Goal: Task Accomplishment & Management: Use online tool/utility

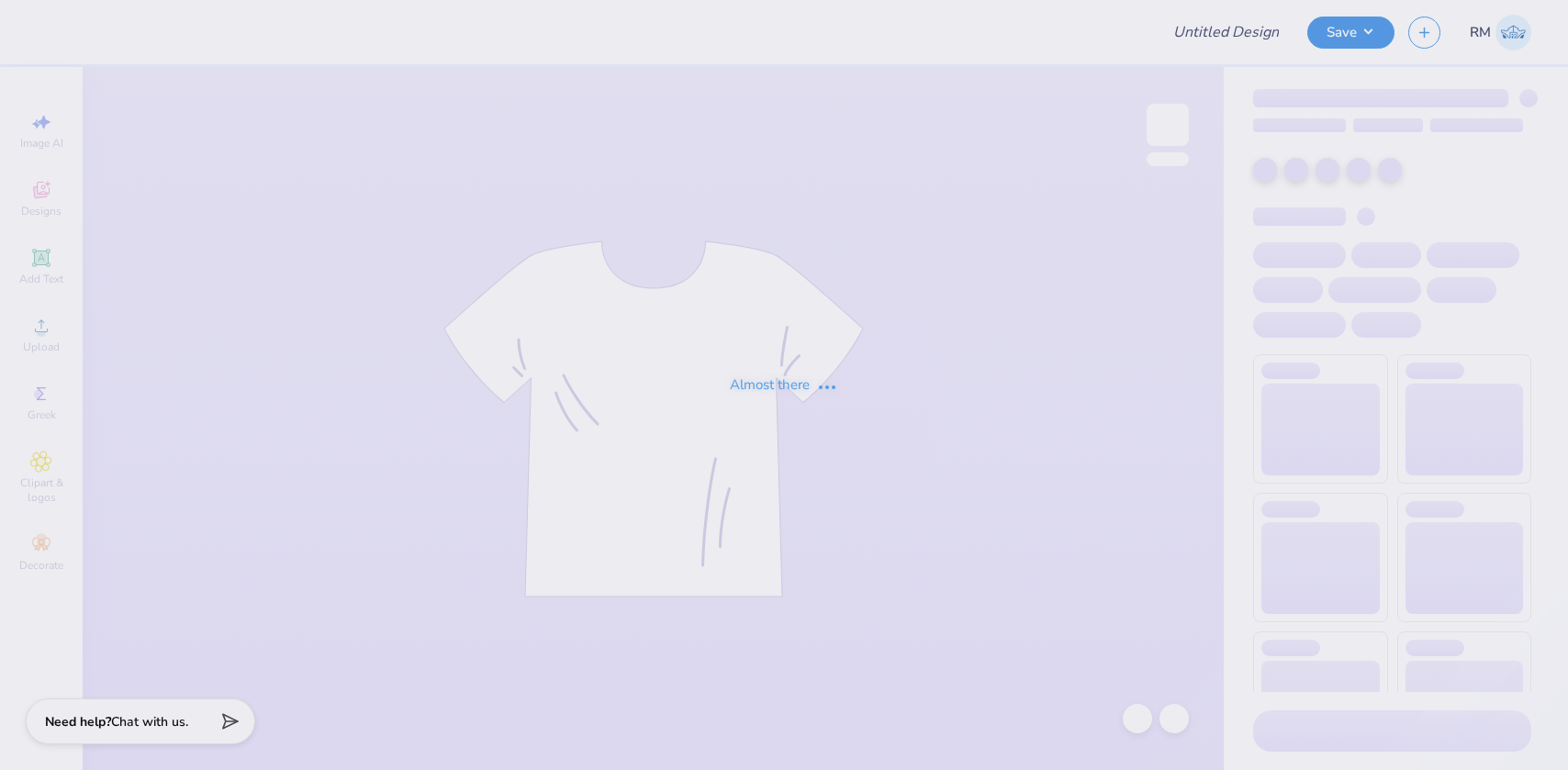
type input "Fall Rush Tees 2025 (phi delt)"
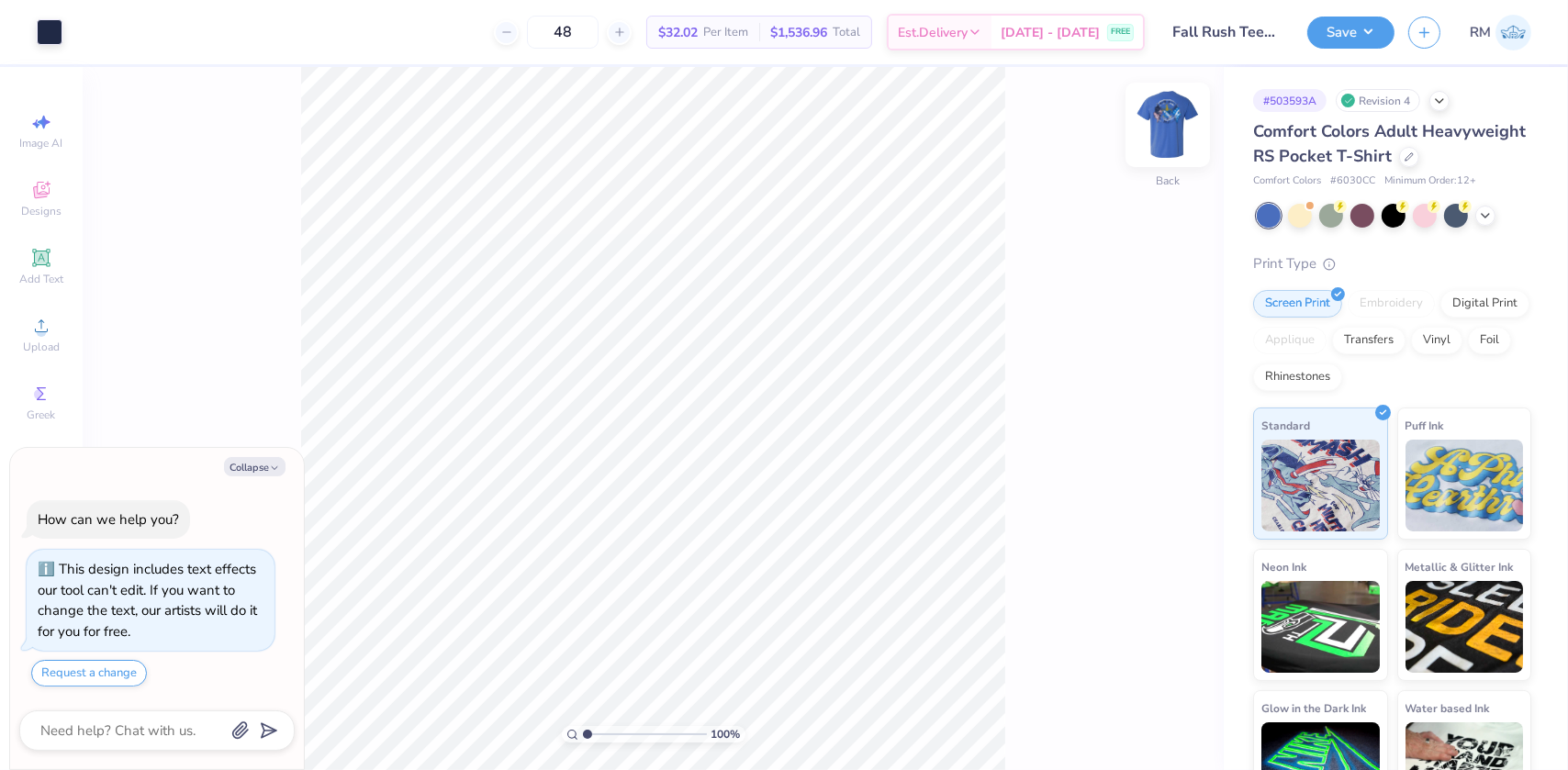
click at [1166, 144] on img at bounding box center [1168, 125] width 73 height 73
type textarea "x"
drag, startPoint x: 587, startPoint y: 735, endPoint x: 647, endPoint y: 730, distance: 60.2
type input "5.91"
click at [647, 730] on input "range" at bounding box center [644, 734] width 124 height 17
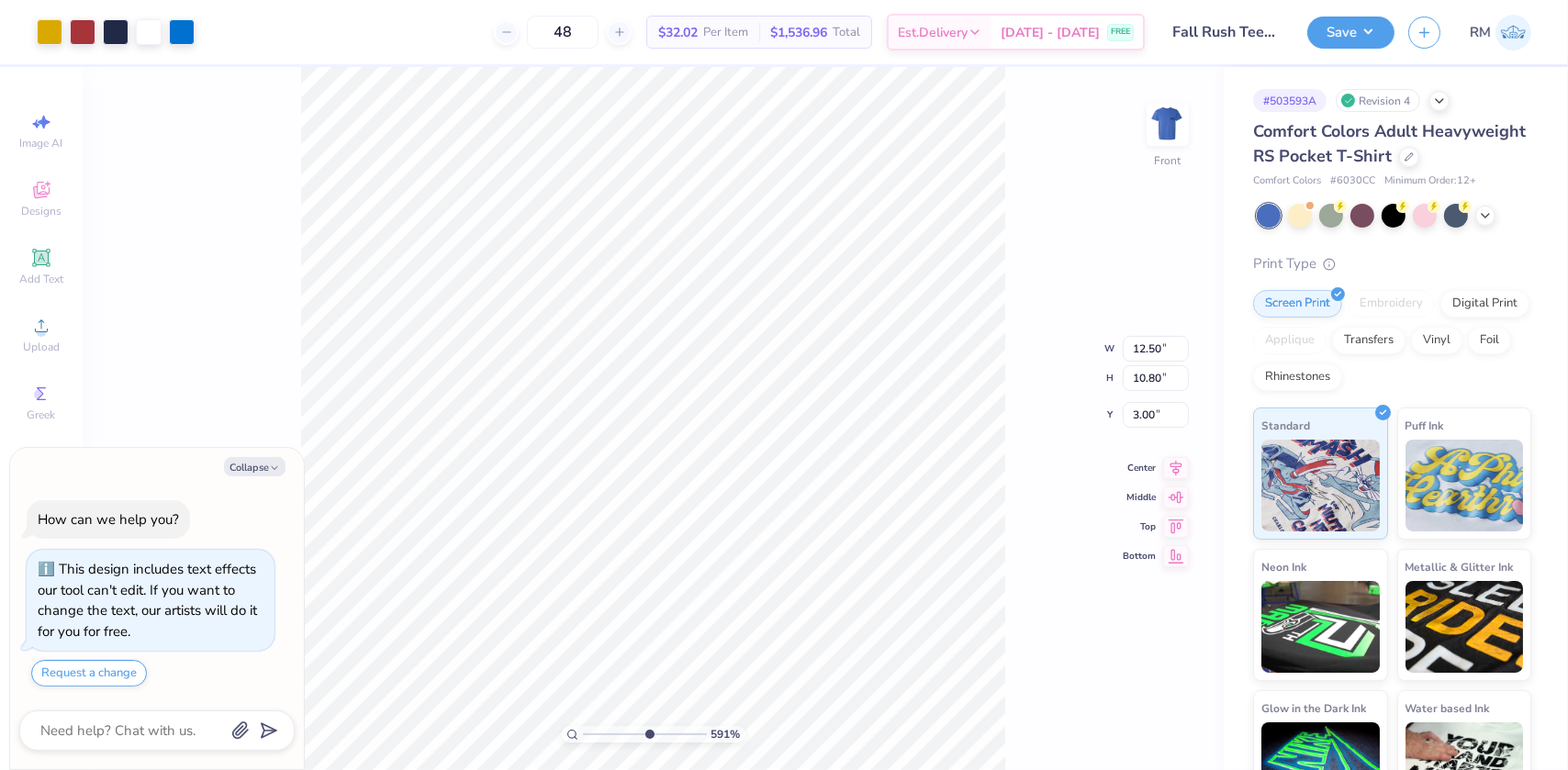
type textarea "x"
type input "0.49"
type input "0.77"
type input "12.52"
click at [49, 30] on div at bounding box center [49, 31] width 26 height 26
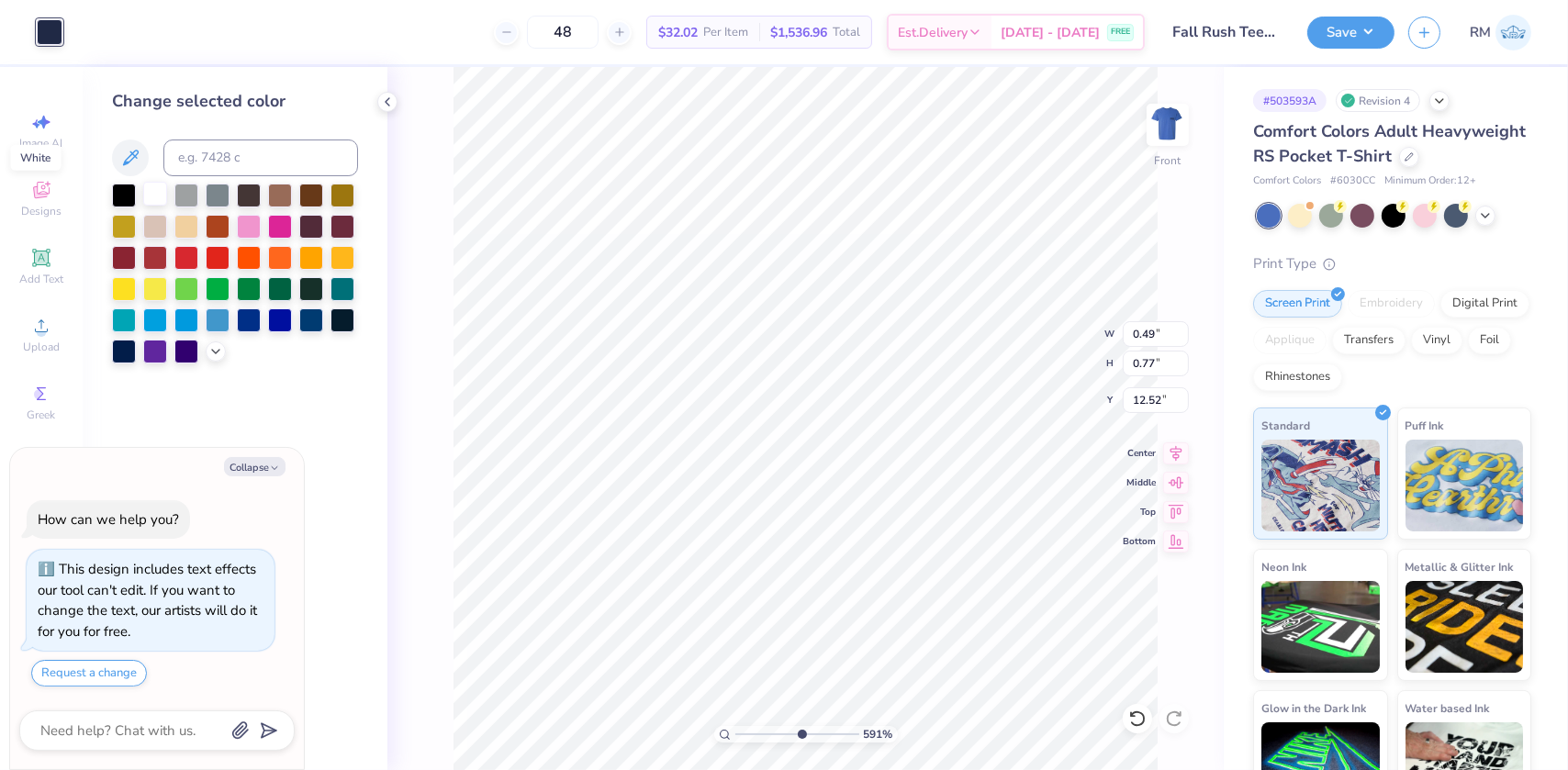
click at [148, 185] on div at bounding box center [155, 194] width 24 height 24
type textarea "x"
type input "0.46"
type input "0.82"
type input "12.35"
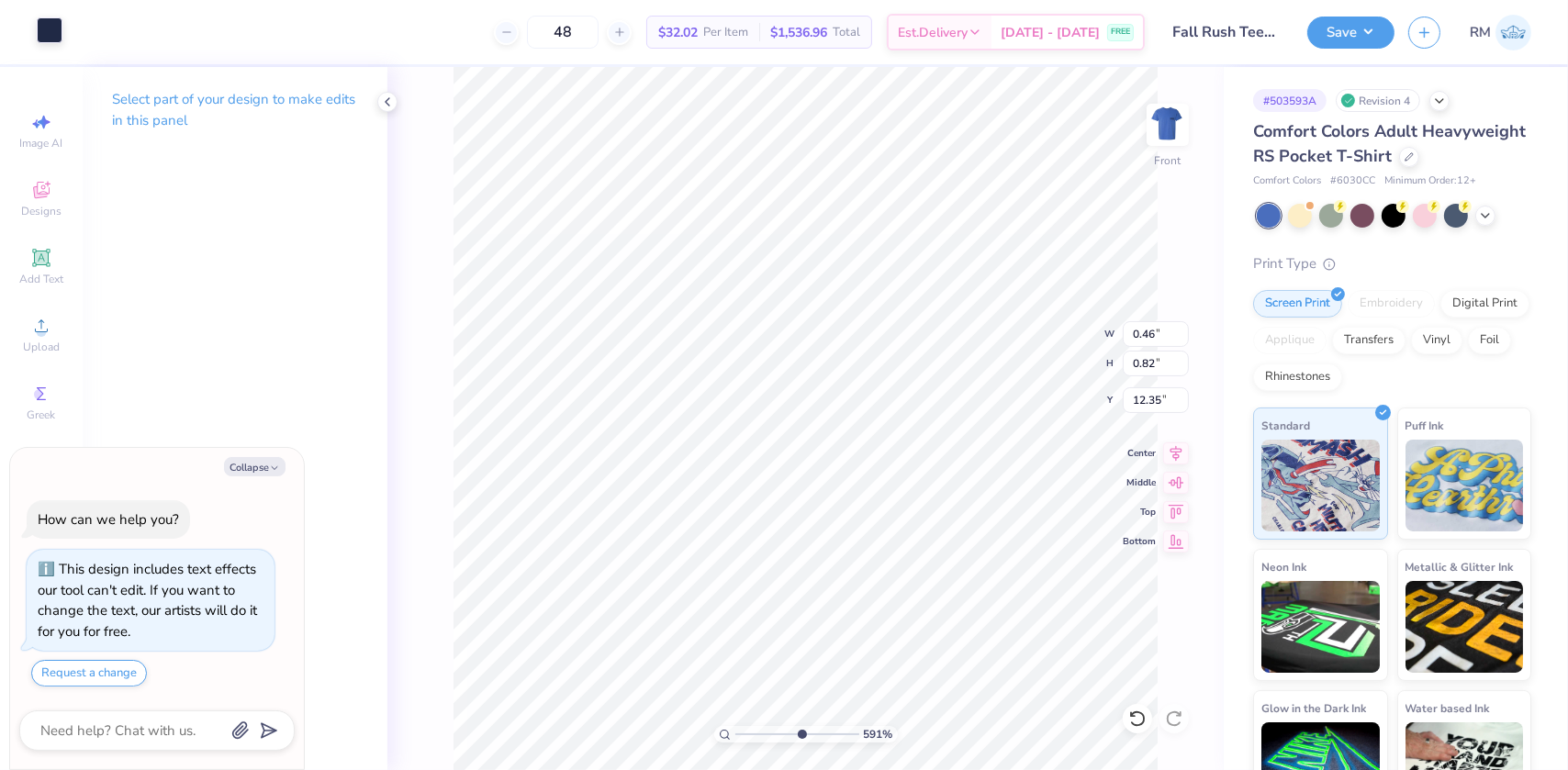
click at [49, 28] on div at bounding box center [49, 31] width 26 height 26
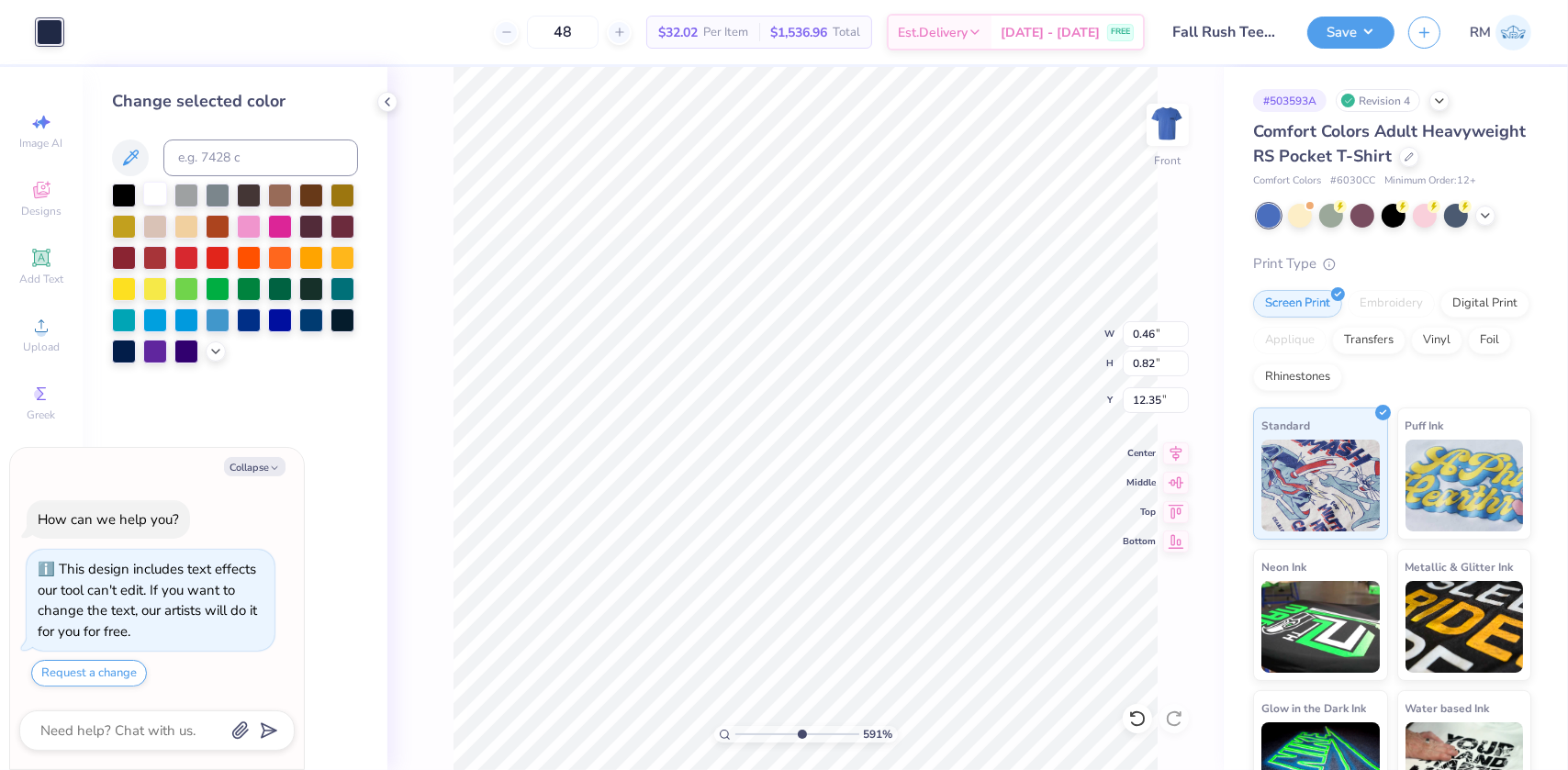
click at [154, 189] on div at bounding box center [155, 194] width 24 height 24
type textarea "x"
type input "0.50"
type input "0.77"
type input "12.52"
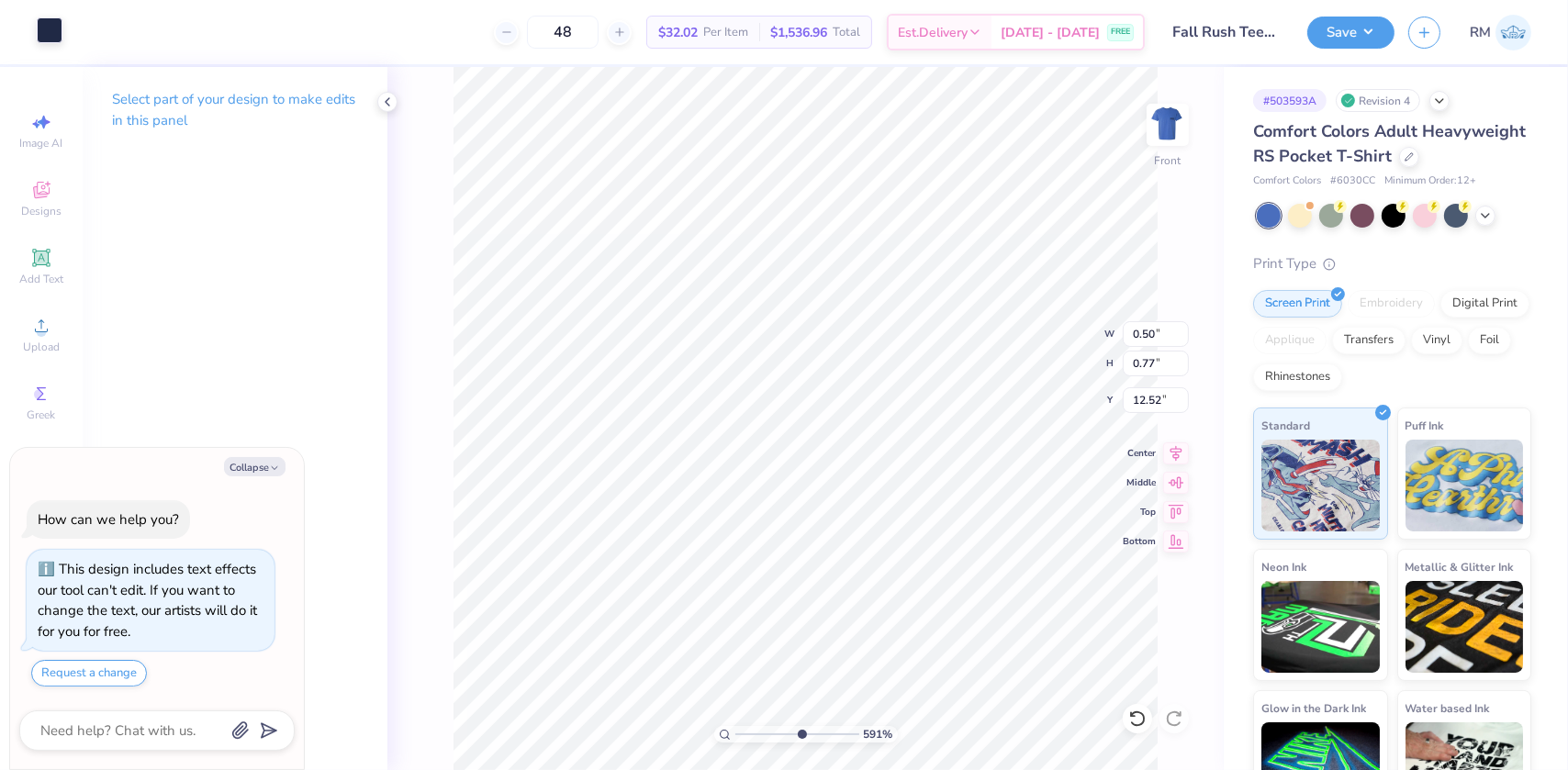
click at [56, 42] on div at bounding box center [49, 31] width 26 height 26
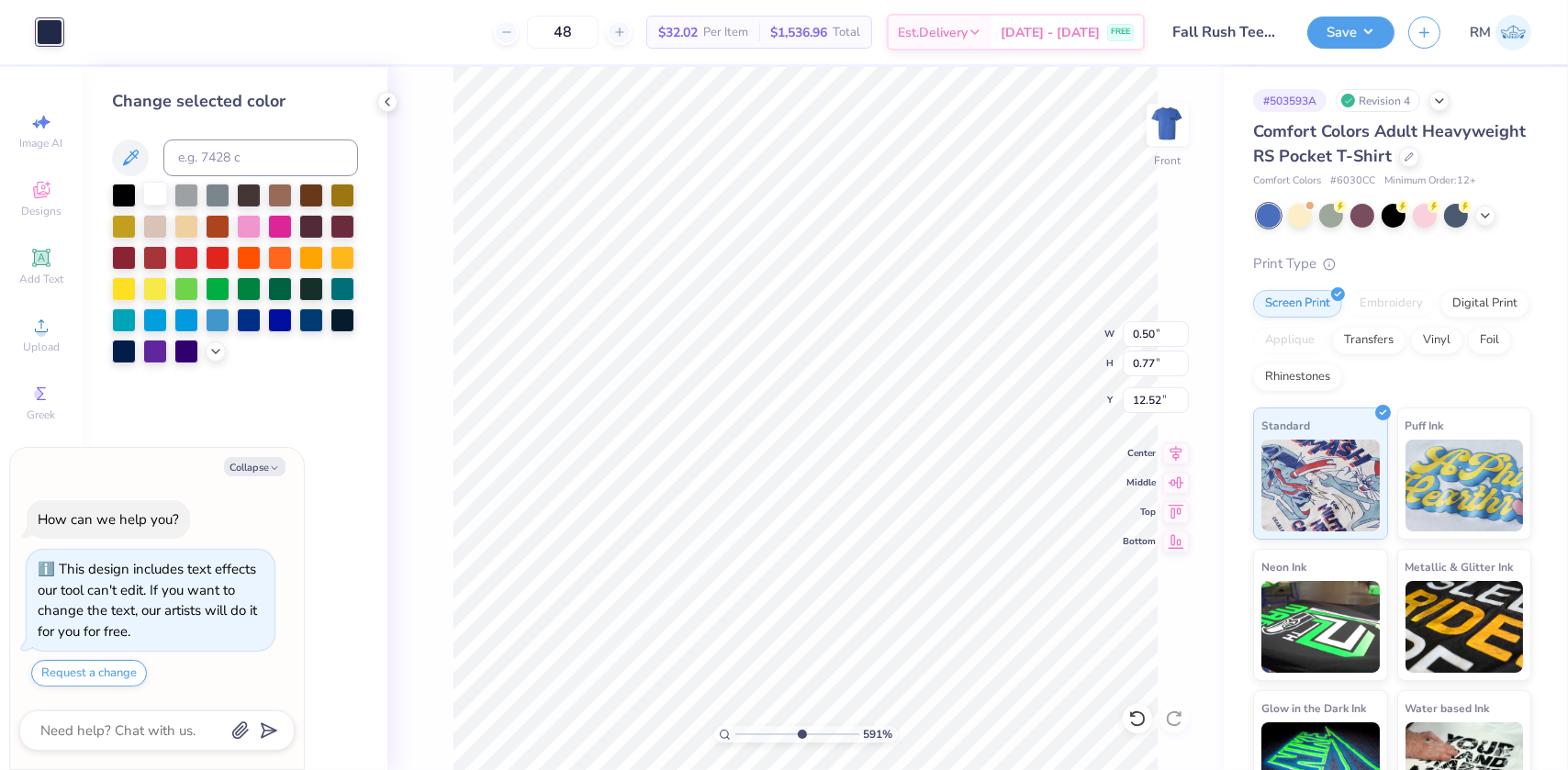
click at [161, 196] on div at bounding box center [155, 194] width 24 height 24
type textarea "x"
type input "0.59"
type input "0.80"
type input "12.36"
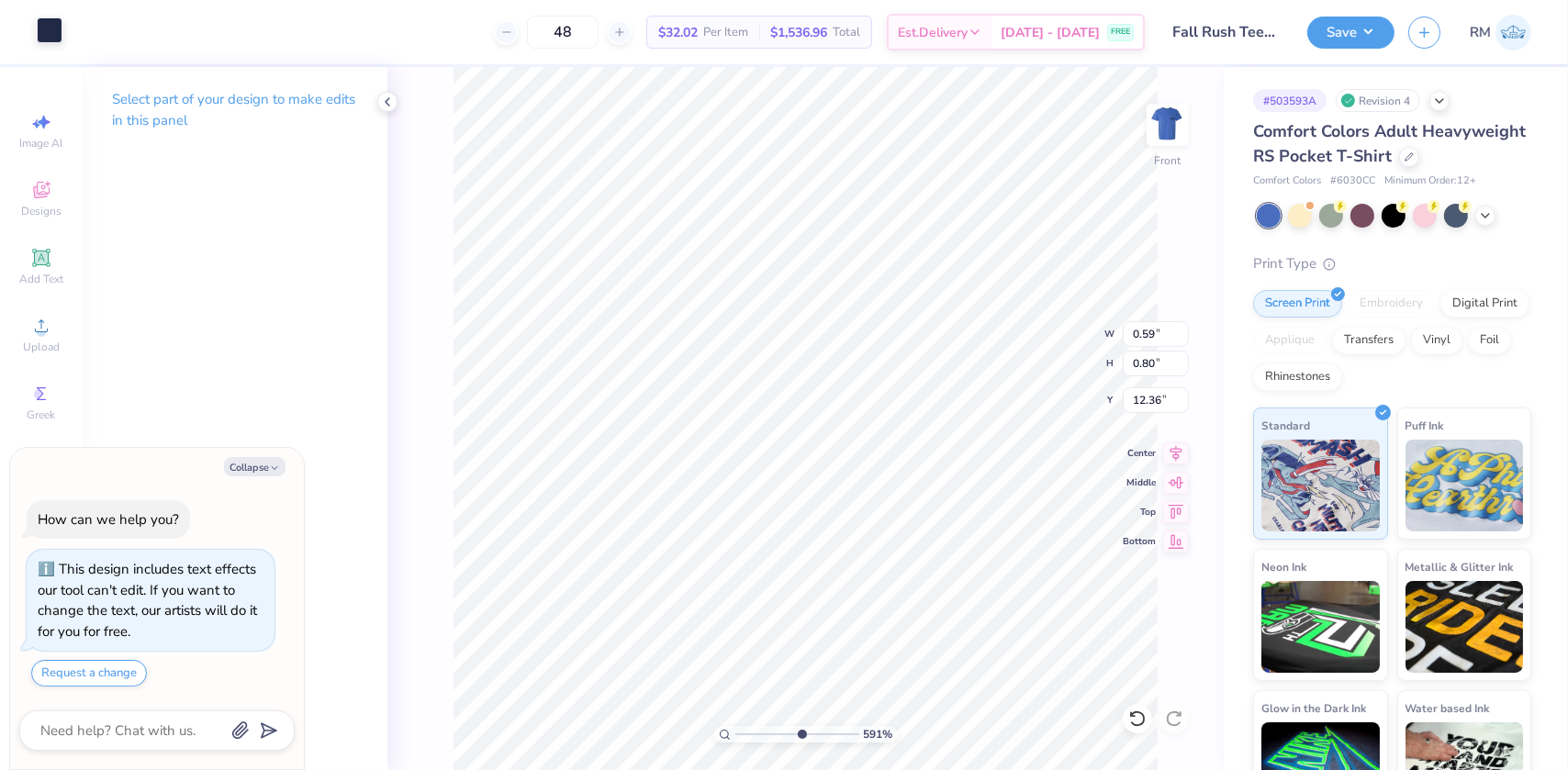
click at [48, 31] on div at bounding box center [49, 31] width 26 height 26
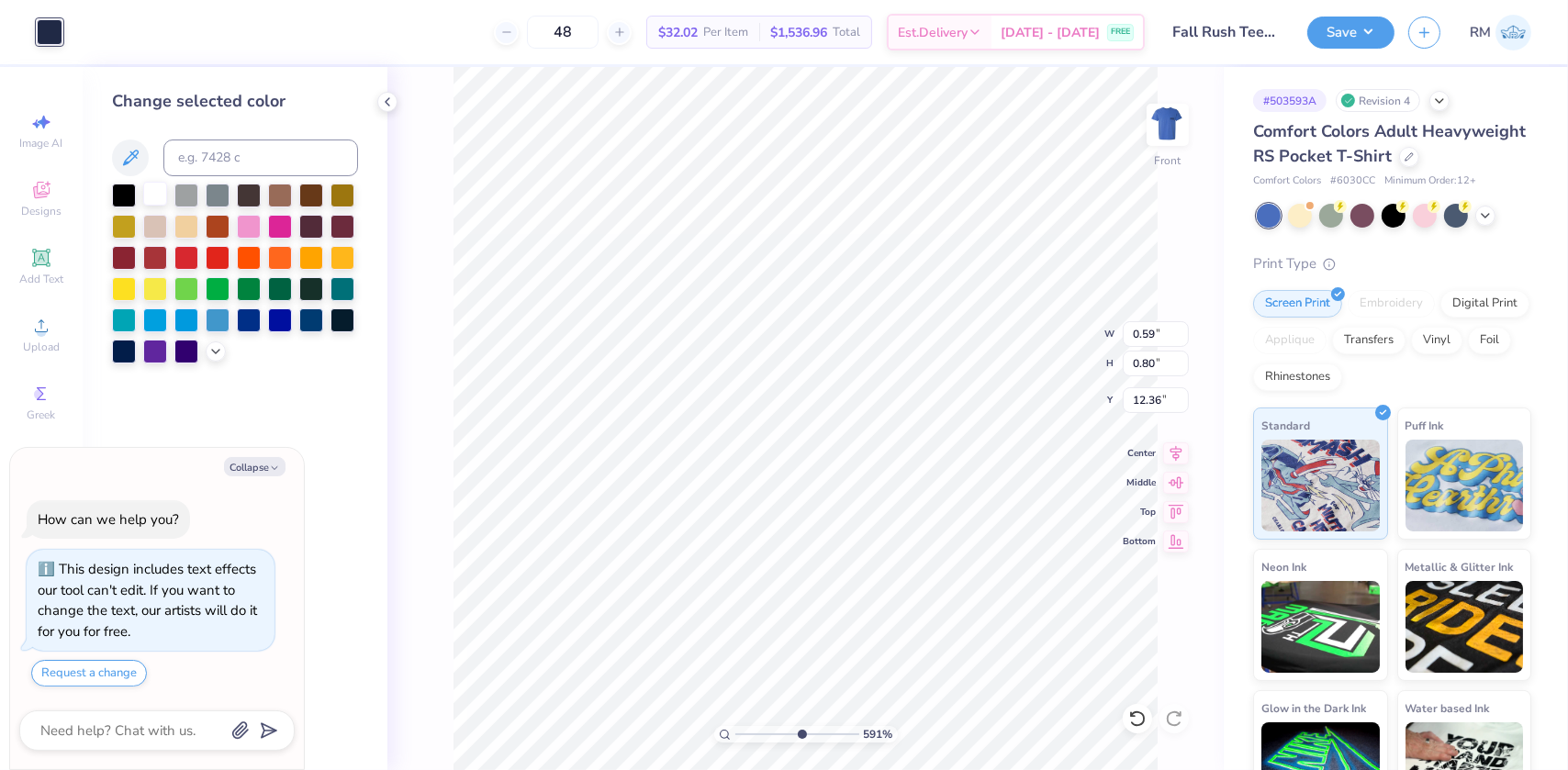
click at [144, 184] on div at bounding box center [155, 194] width 24 height 24
type textarea "x"
drag, startPoint x: 801, startPoint y: 729, endPoint x: 749, endPoint y: 729, distance: 52.0
type input "1.8"
click at [749, 729] on input "range" at bounding box center [797, 734] width 124 height 17
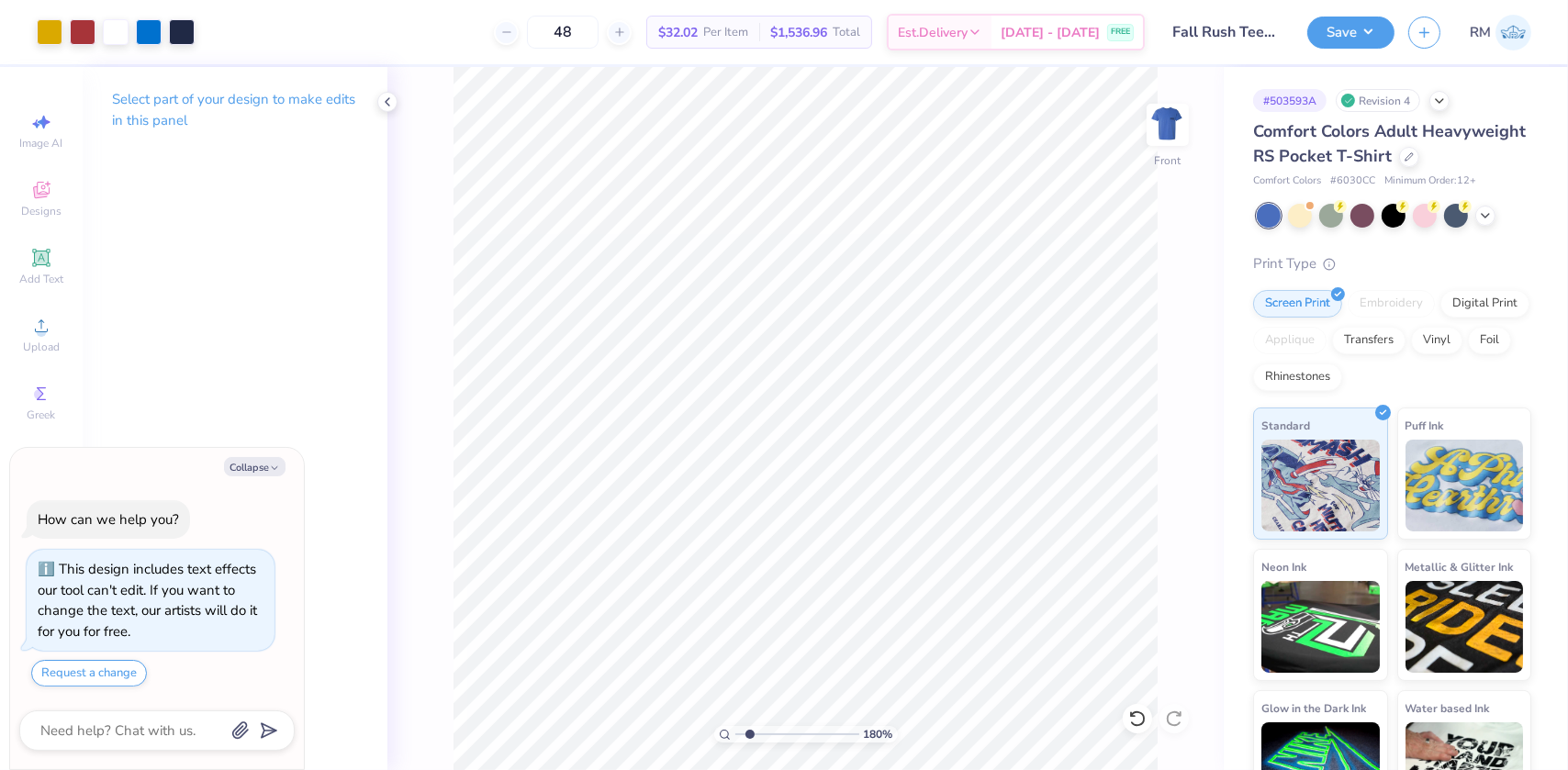
type textarea "x"
type input "2.83646776665752"
type textarea "x"
type input "2.83646776665752"
type textarea "x"
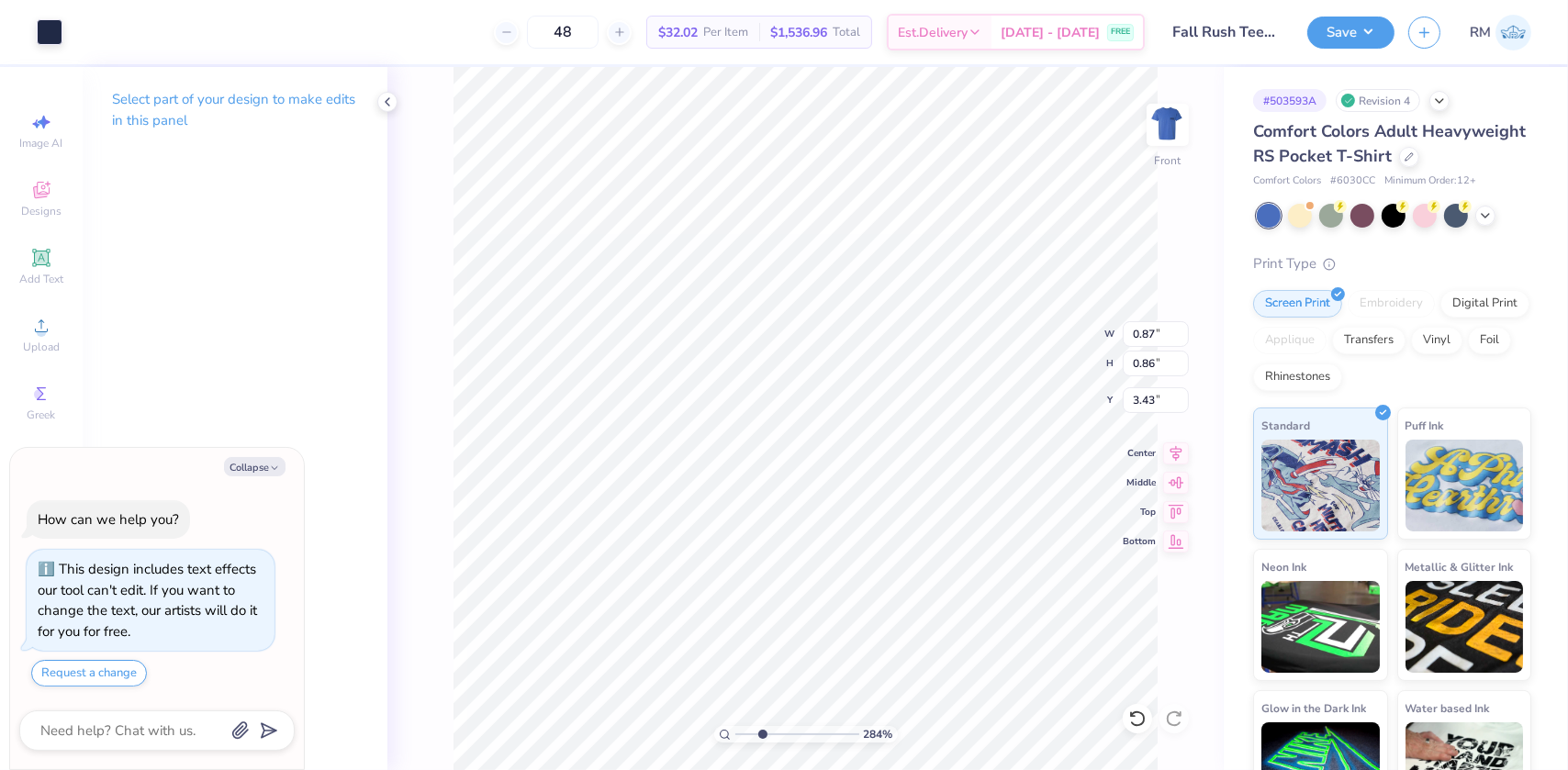
type input "2.83646776665752"
type textarea "x"
type input "2.83646776665752"
type input "1.72"
type input "1.17"
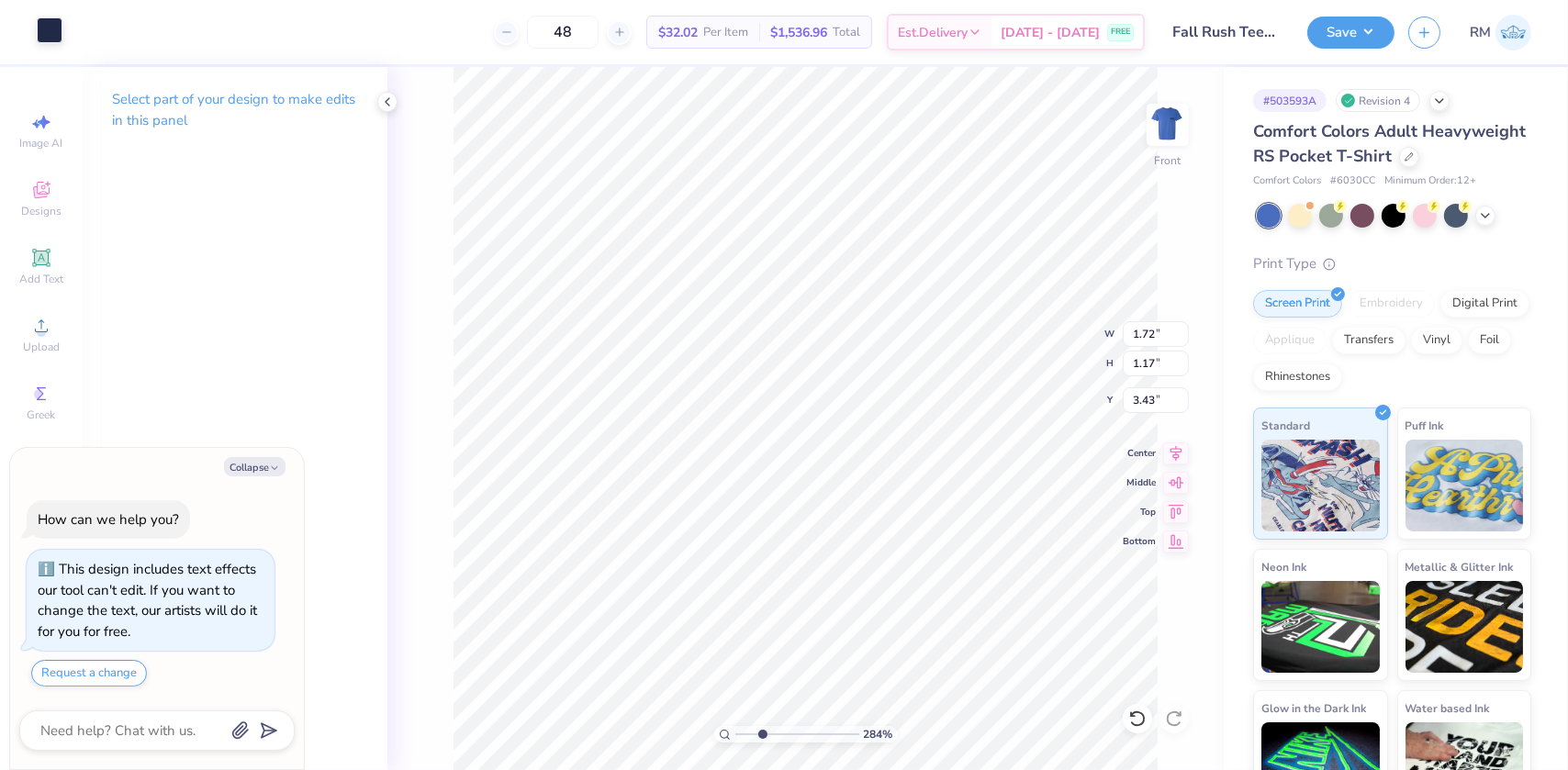
click at [57, 43] on div at bounding box center [49, 31] width 26 height 26
type textarea "x"
type input "2.83646776665752"
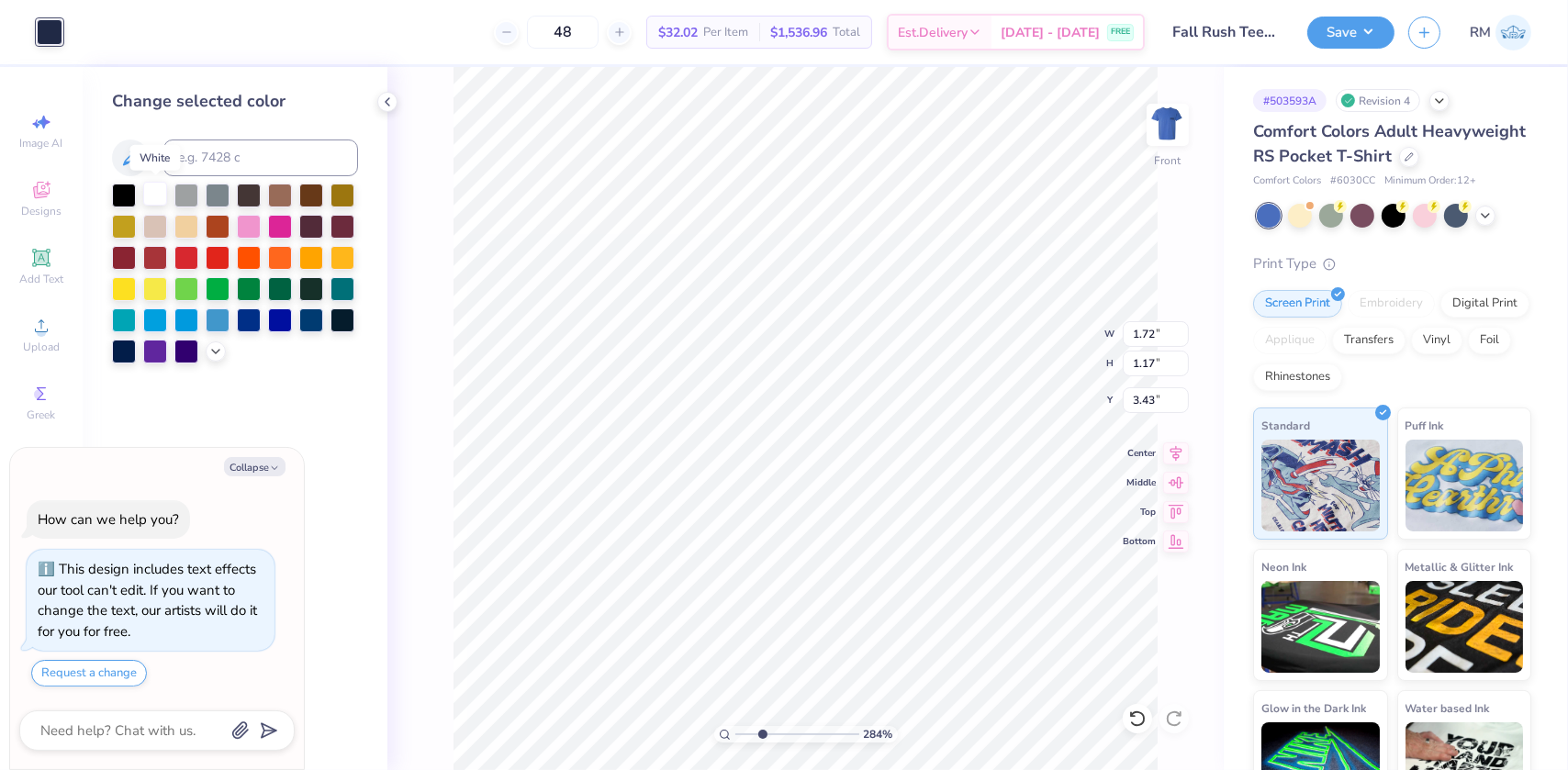
click at [147, 189] on div at bounding box center [155, 194] width 24 height 24
type textarea "x"
type input "2.83646776665752"
type input "2.69"
type input "1.76"
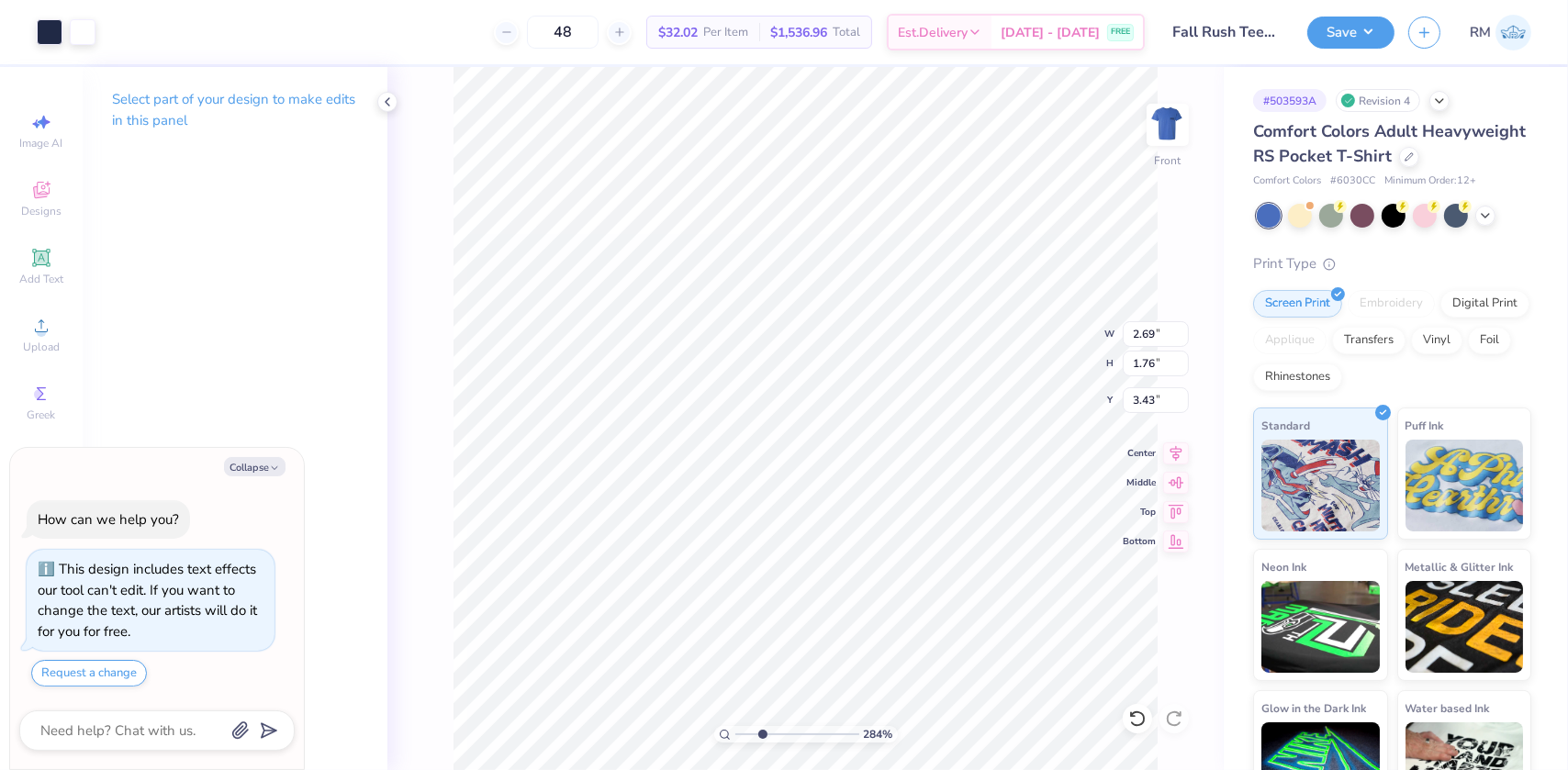
type textarea "x"
type input "2.83646776665752"
type textarea "x"
type input "2.83646776665752"
type textarea "x"
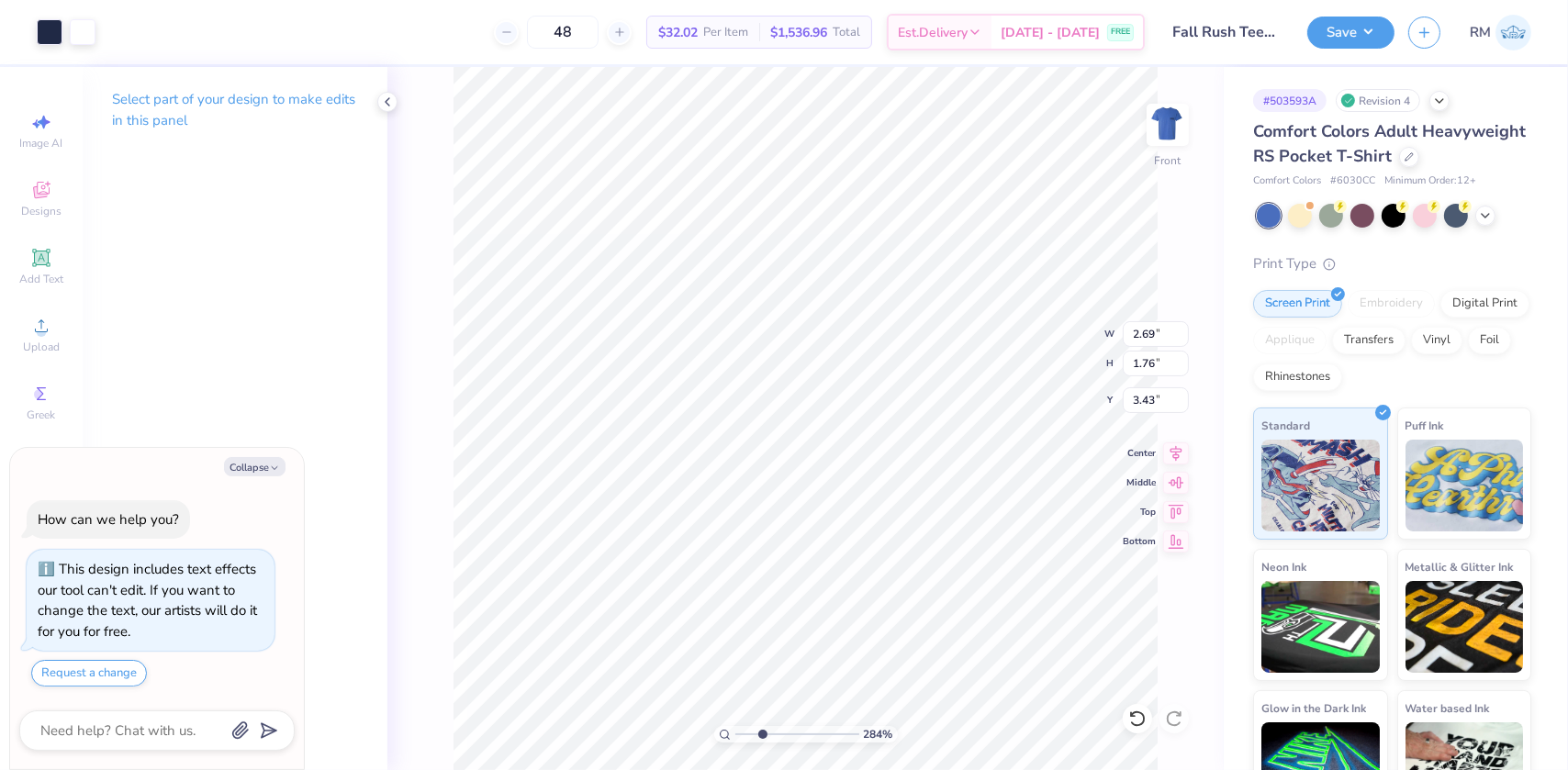
type input "2.83646776665752"
type textarea "x"
type input "2.83646776665752"
click at [48, 32] on div at bounding box center [49, 31] width 26 height 26
type textarea "x"
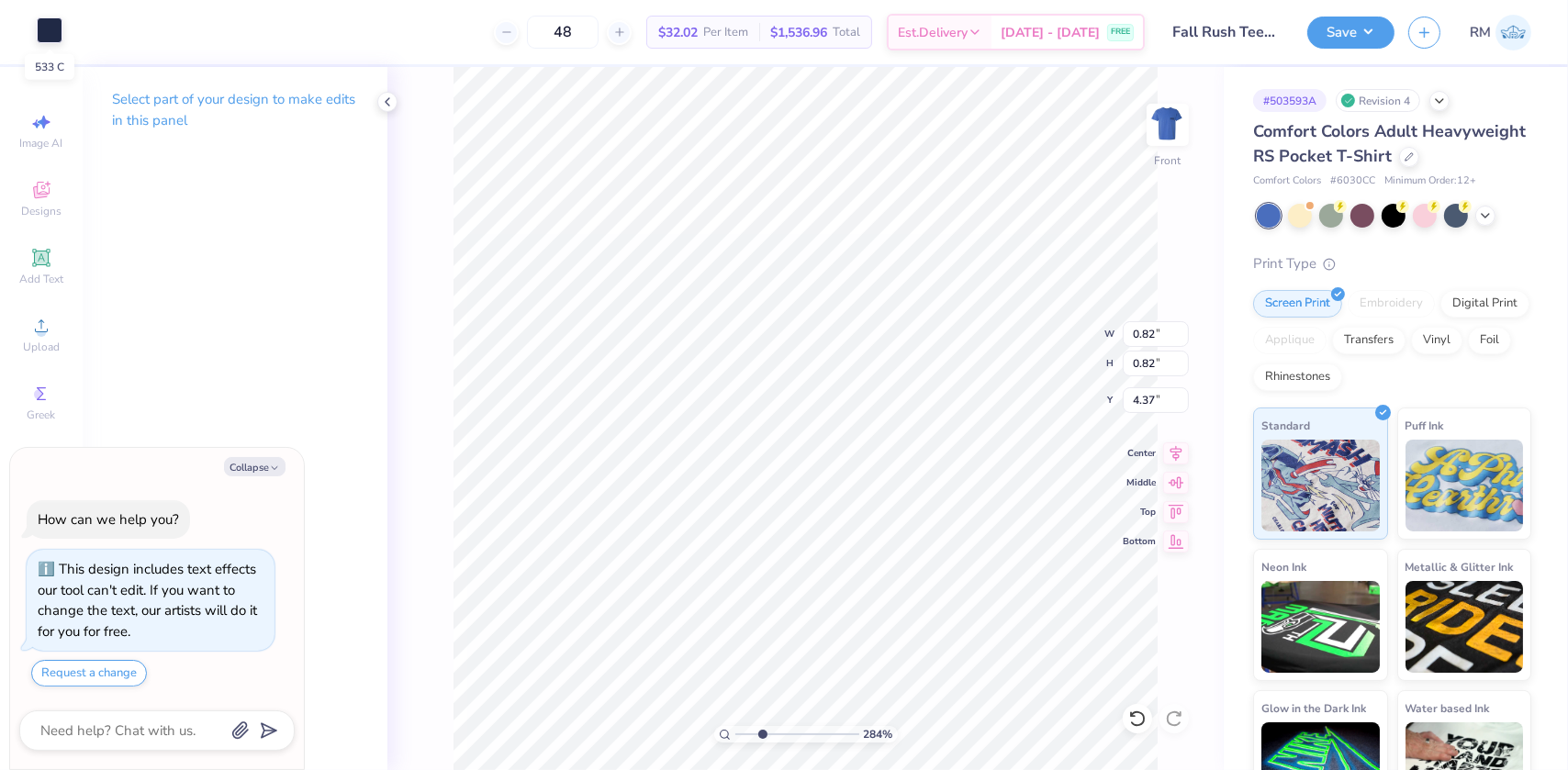
type input "2.83646776665752"
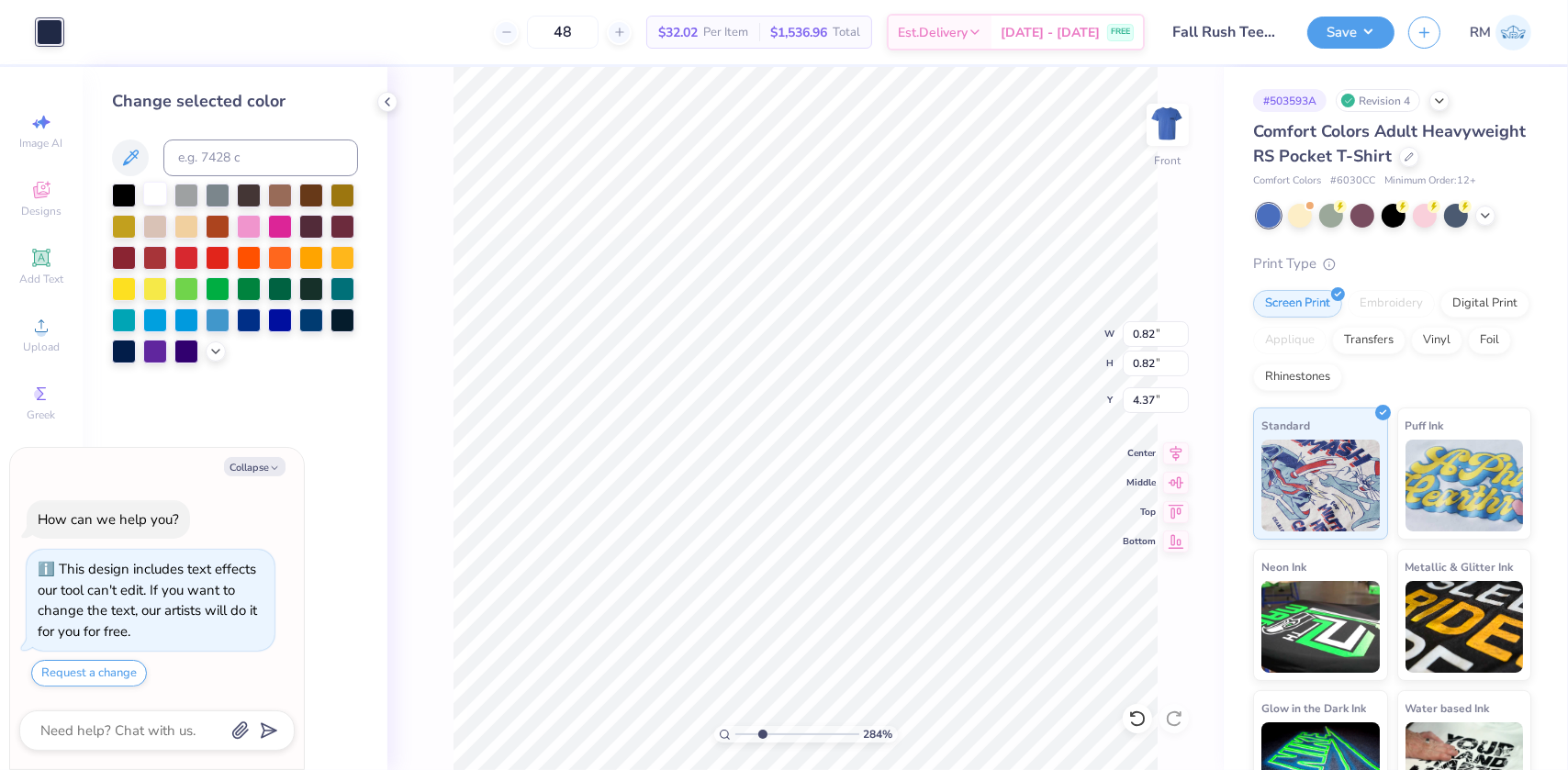
click at [152, 187] on div at bounding box center [155, 194] width 24 height 24
type textarea "x"
type input "2.83646776665752"
type textarea "x"
type input "2.83646776665752"
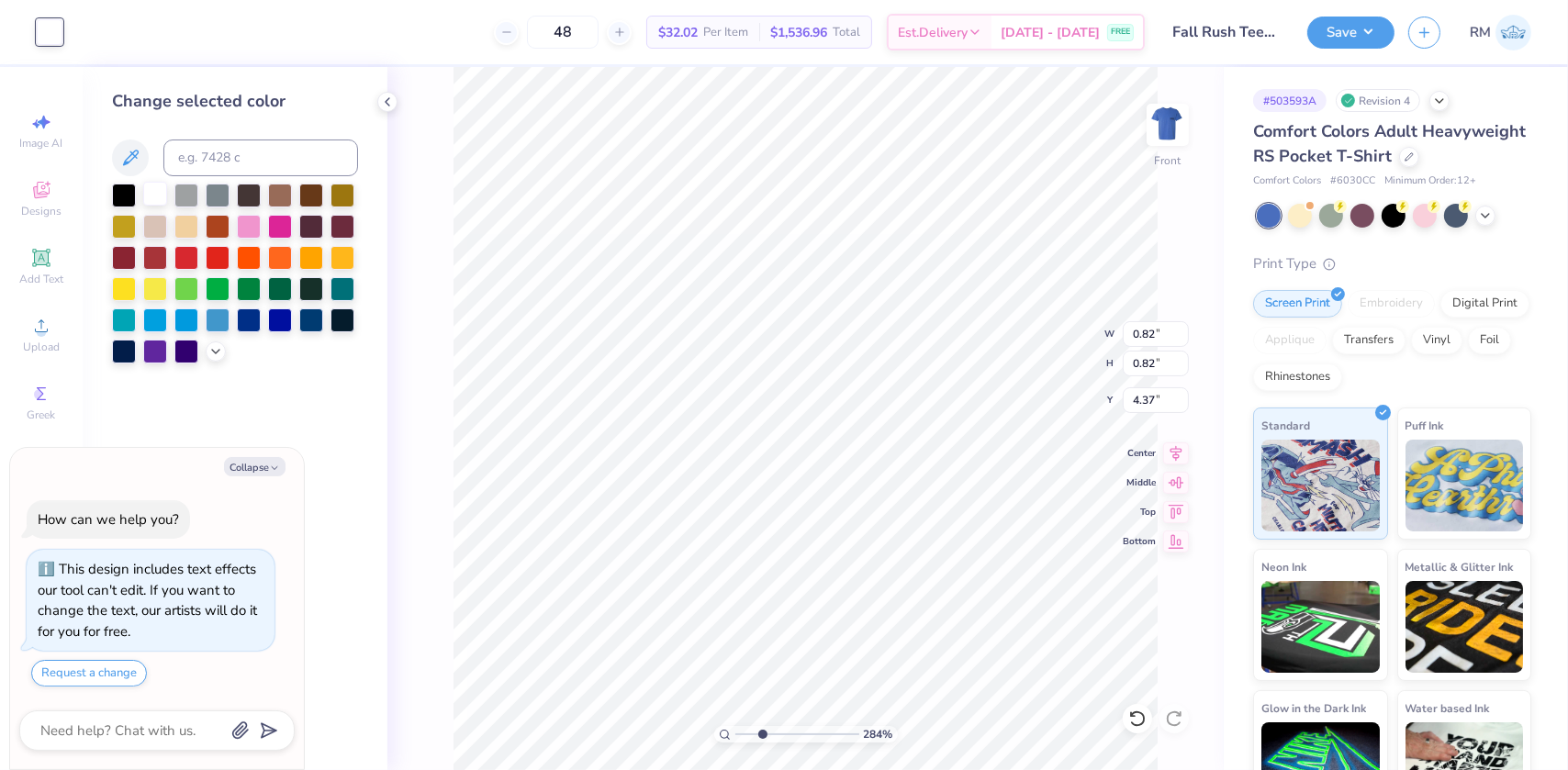
type input "0.86"
type input "0.87"
type input "3.34"
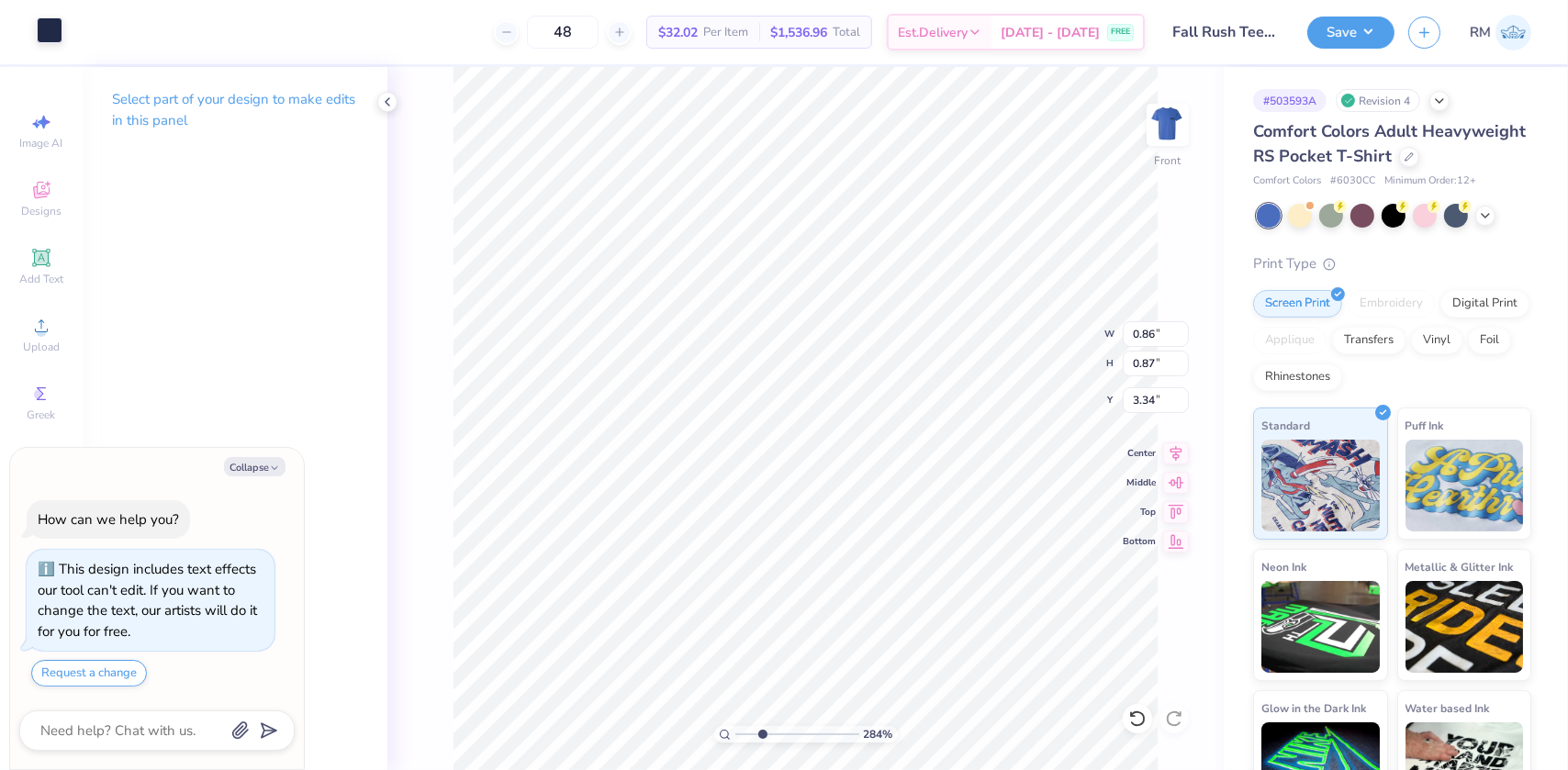
click at [37, 22] on div at bounding box center [49, 31] width 26 height 26
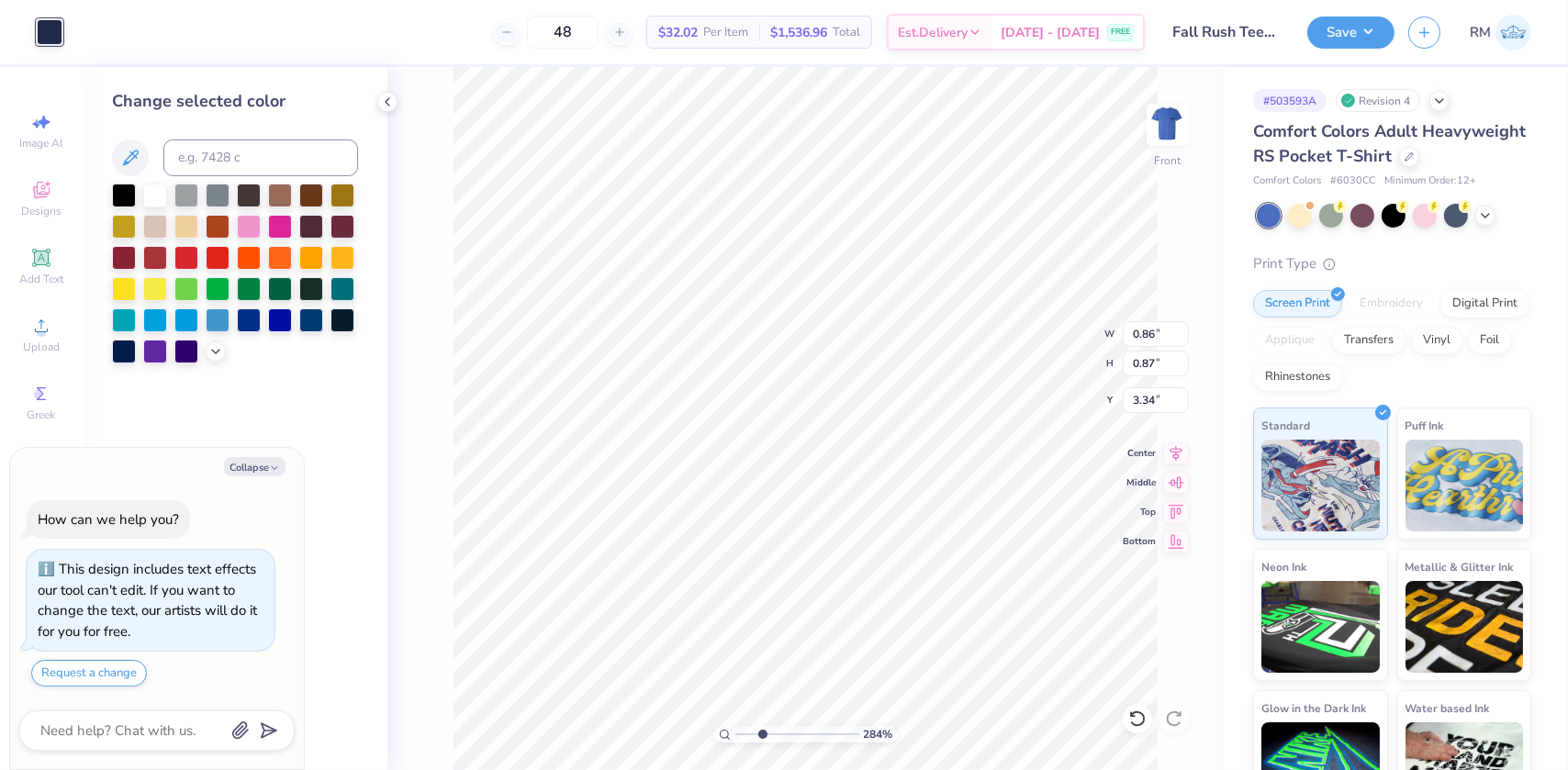
type textarea "x"
type input "2.83646776665752"
click at [154, 191] on div at bounding box center [155, 194] width 24 height 24
type textarea "x"
type input "2.83646776665752"
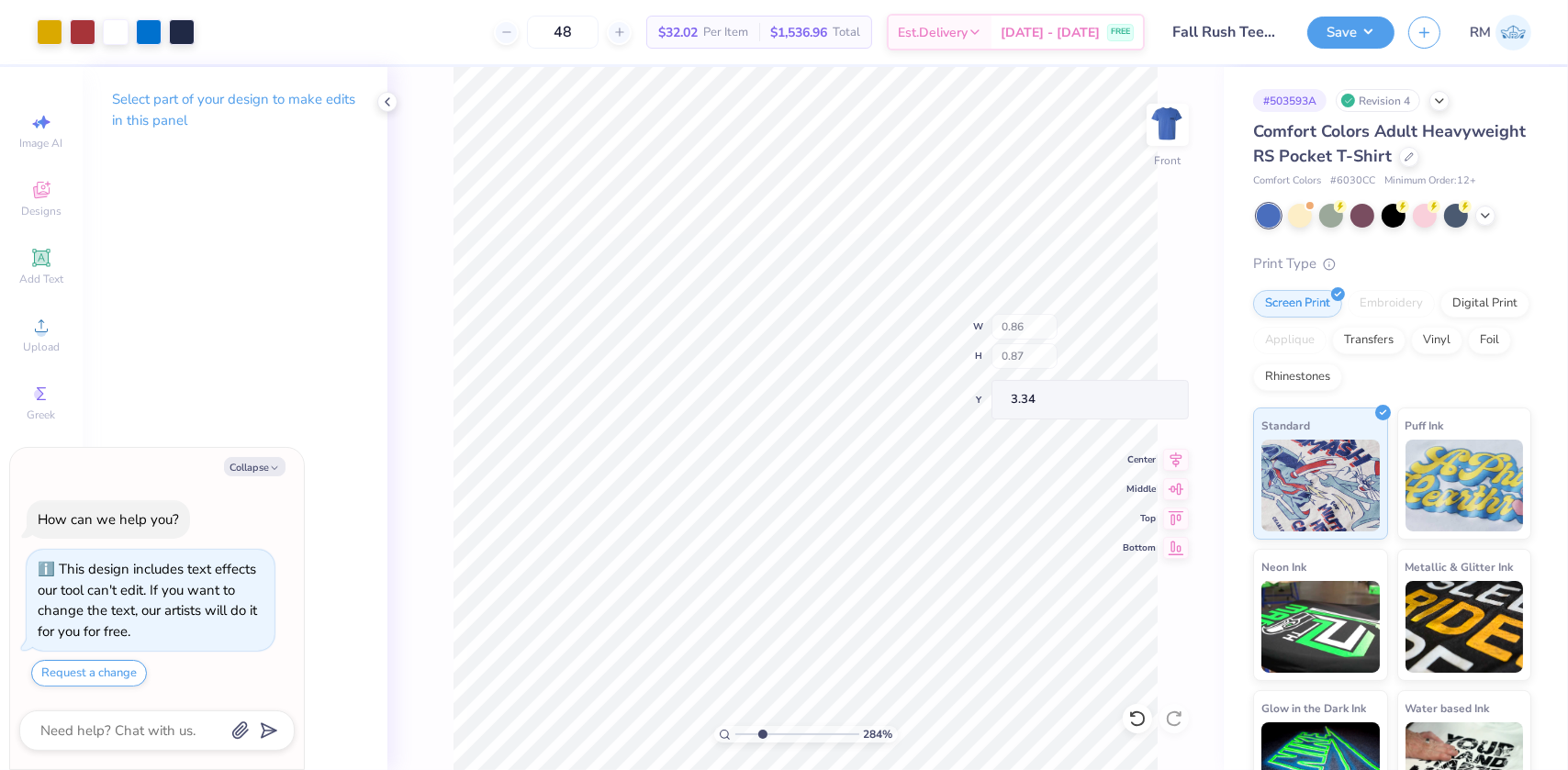
type textarea "x"
type input "2.83646776665752"
type textarea "x"
type input "2.83646776665752"
click at [54, 22] on div at bounding box center [49, 31] width 26 height 26
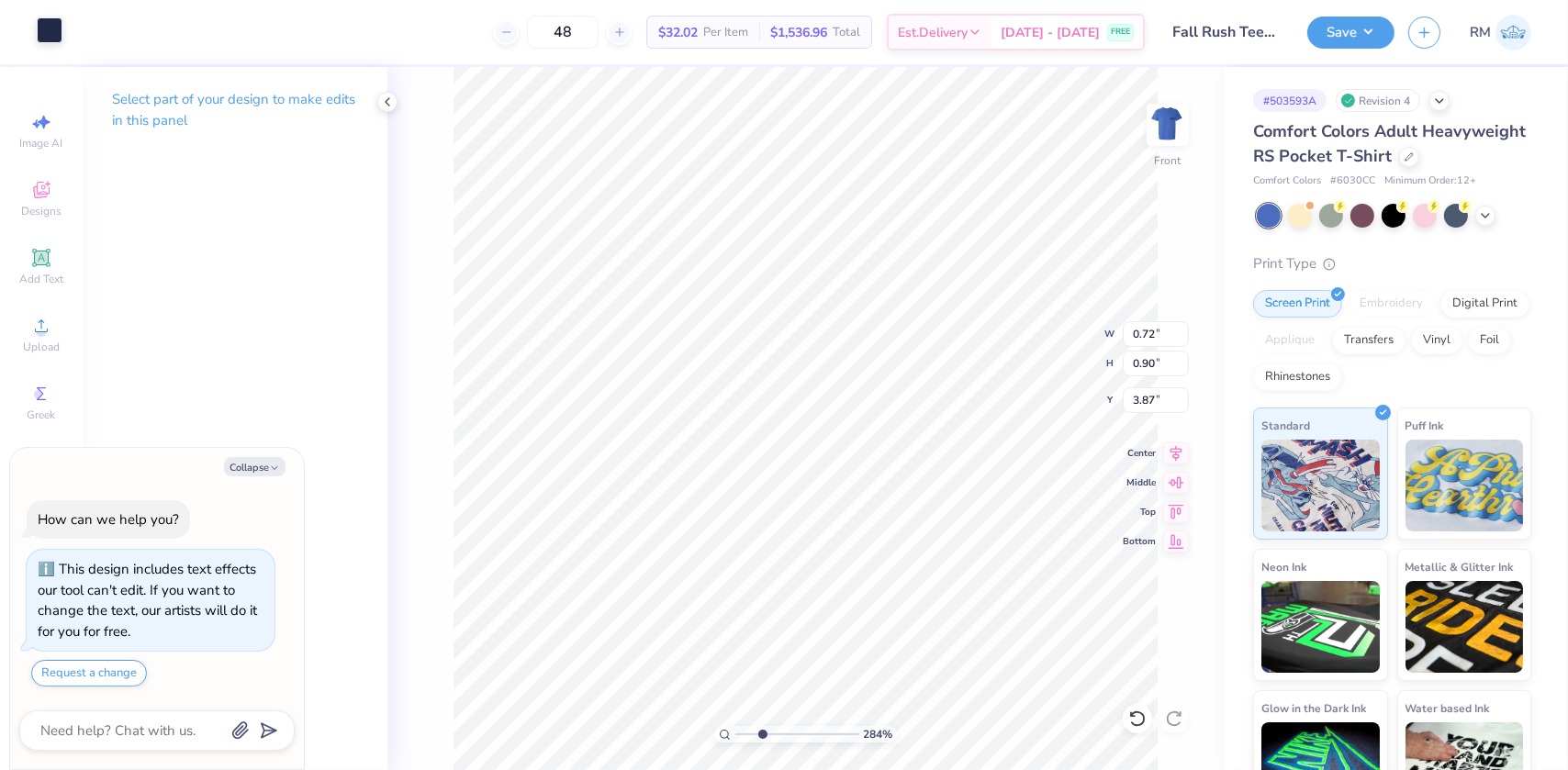
type textarea "x"
type input "2.83646776665752"
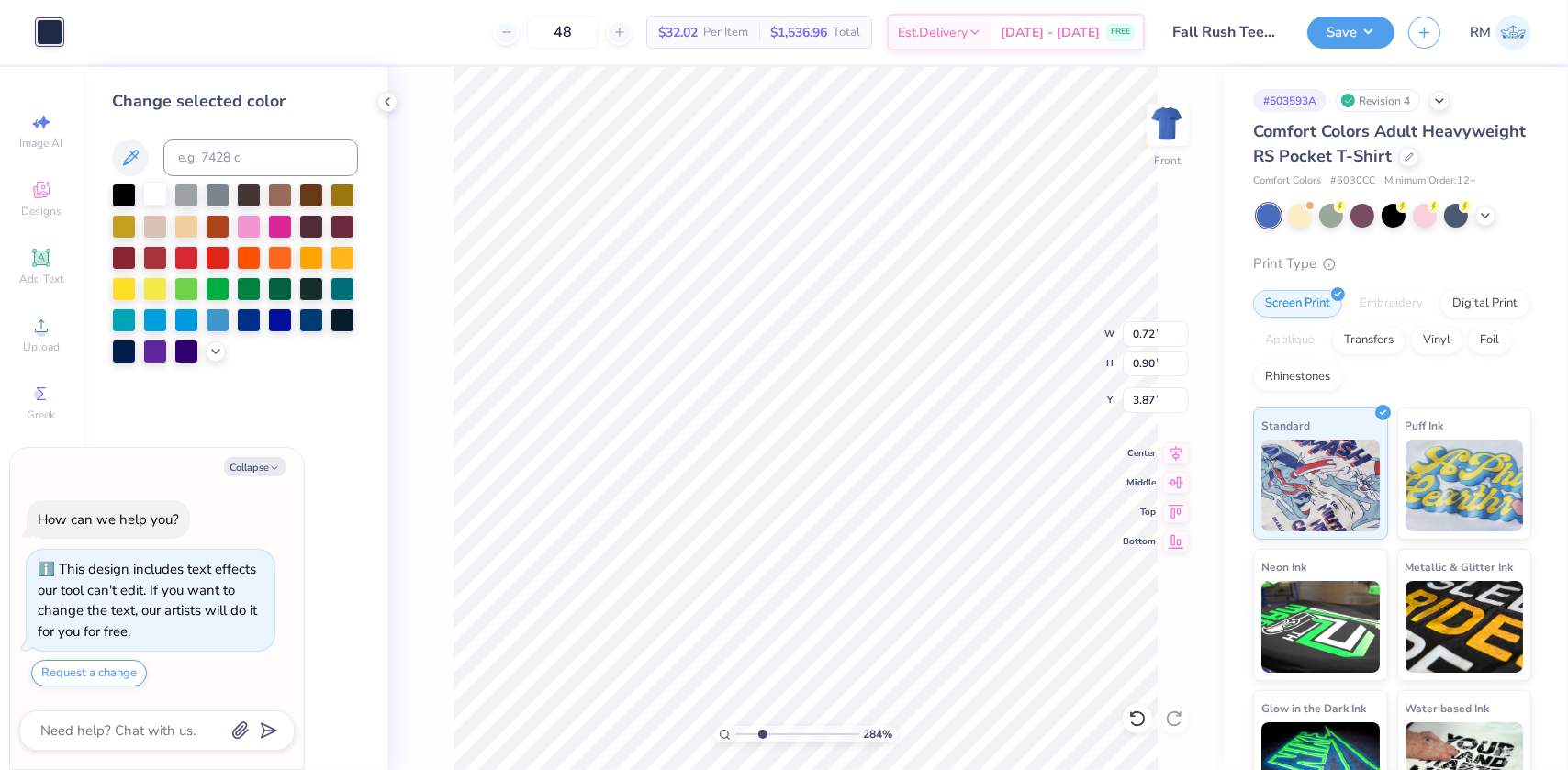
click at [146, 184] on div at bounding box center [155, 194] width 24 height 24
type textarea "x"
type input "2.83646776665752"
type textarea "x"
type input "2.83646776665752"
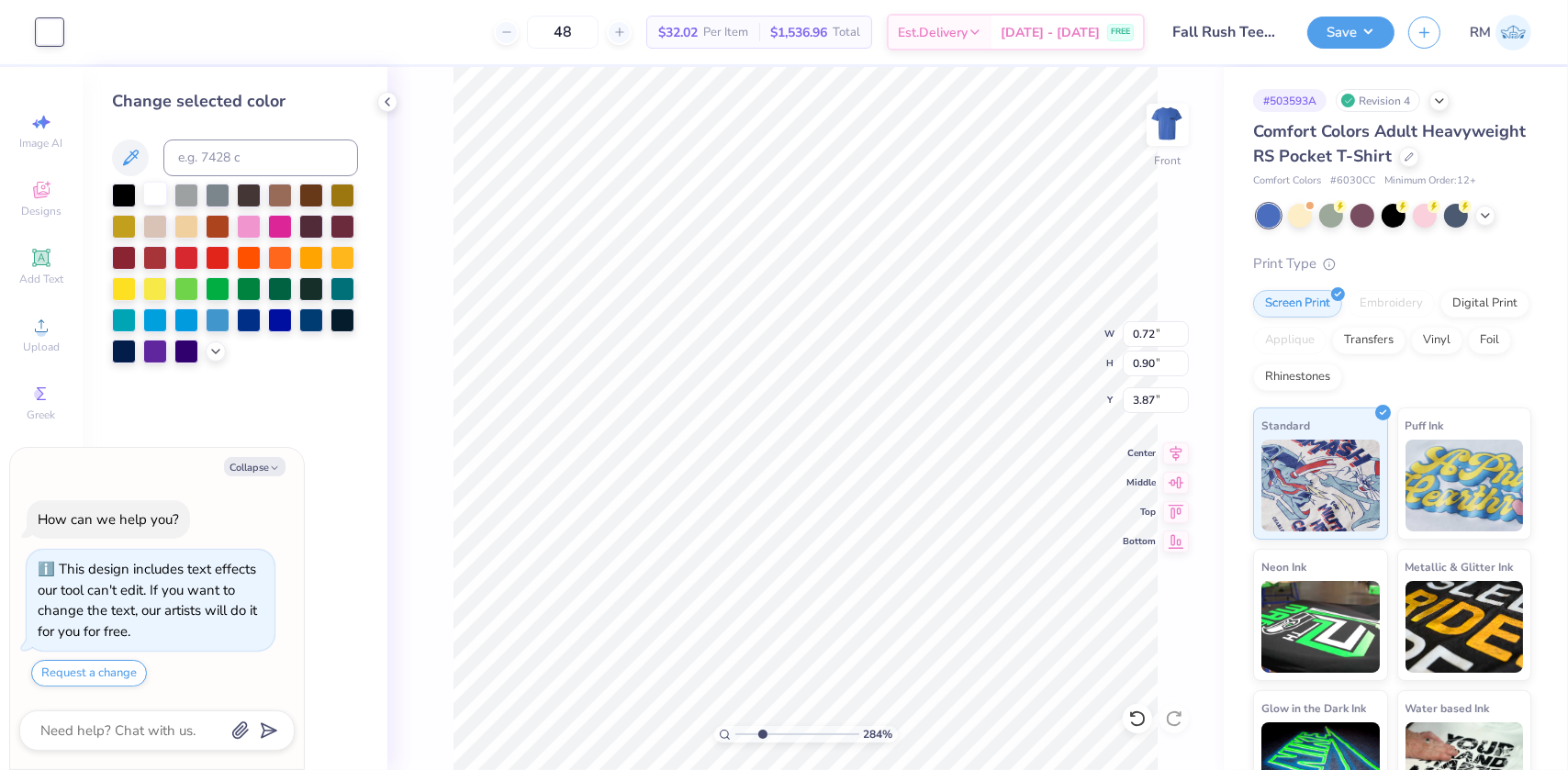
type input "0.89"
type input "0.93"
type input "4.33"
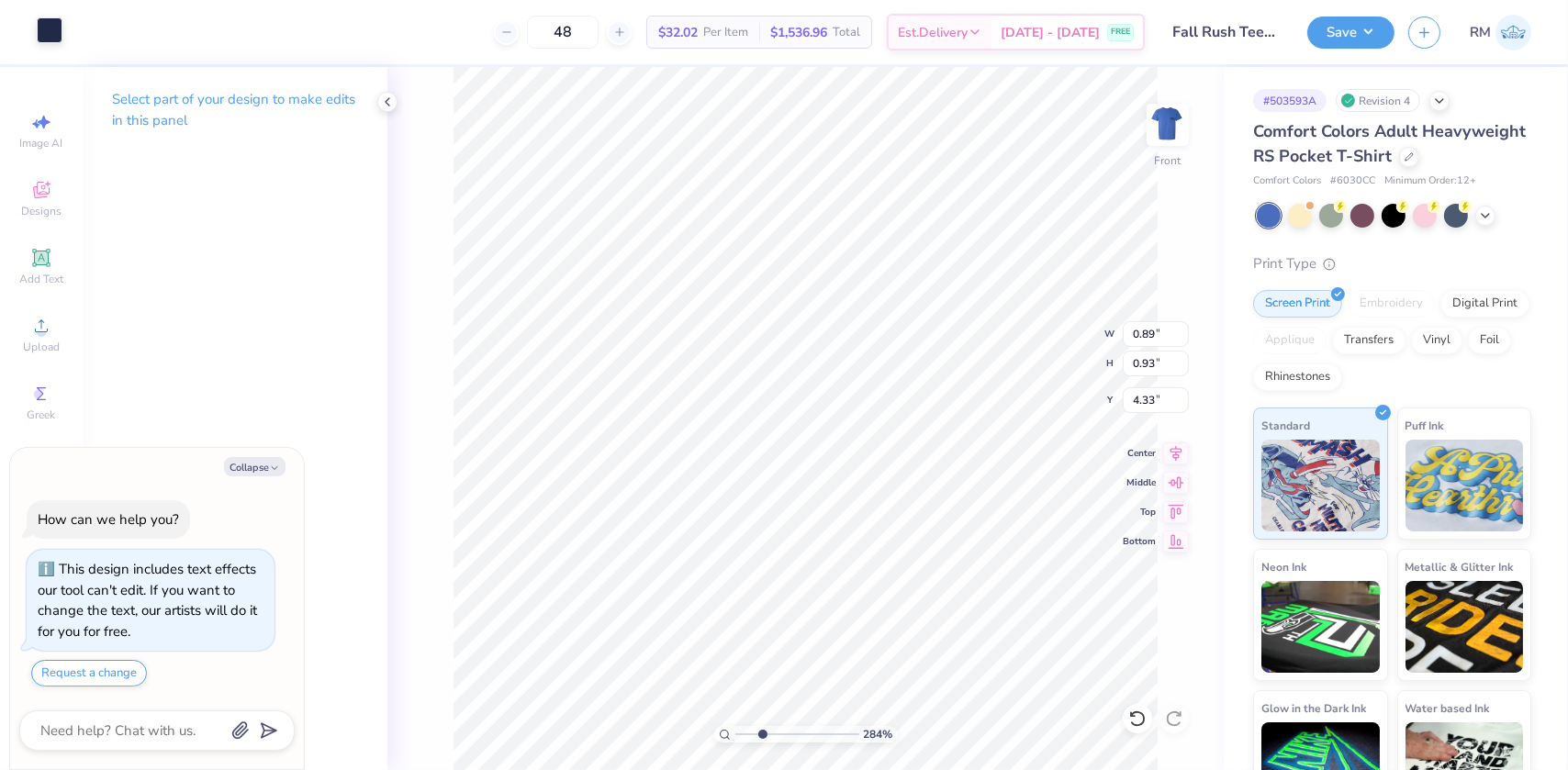
click at [43, 32] on div at bounding box center [49, 31] width 26 height 26
type textarea "x"
type input "2.83646776665752"
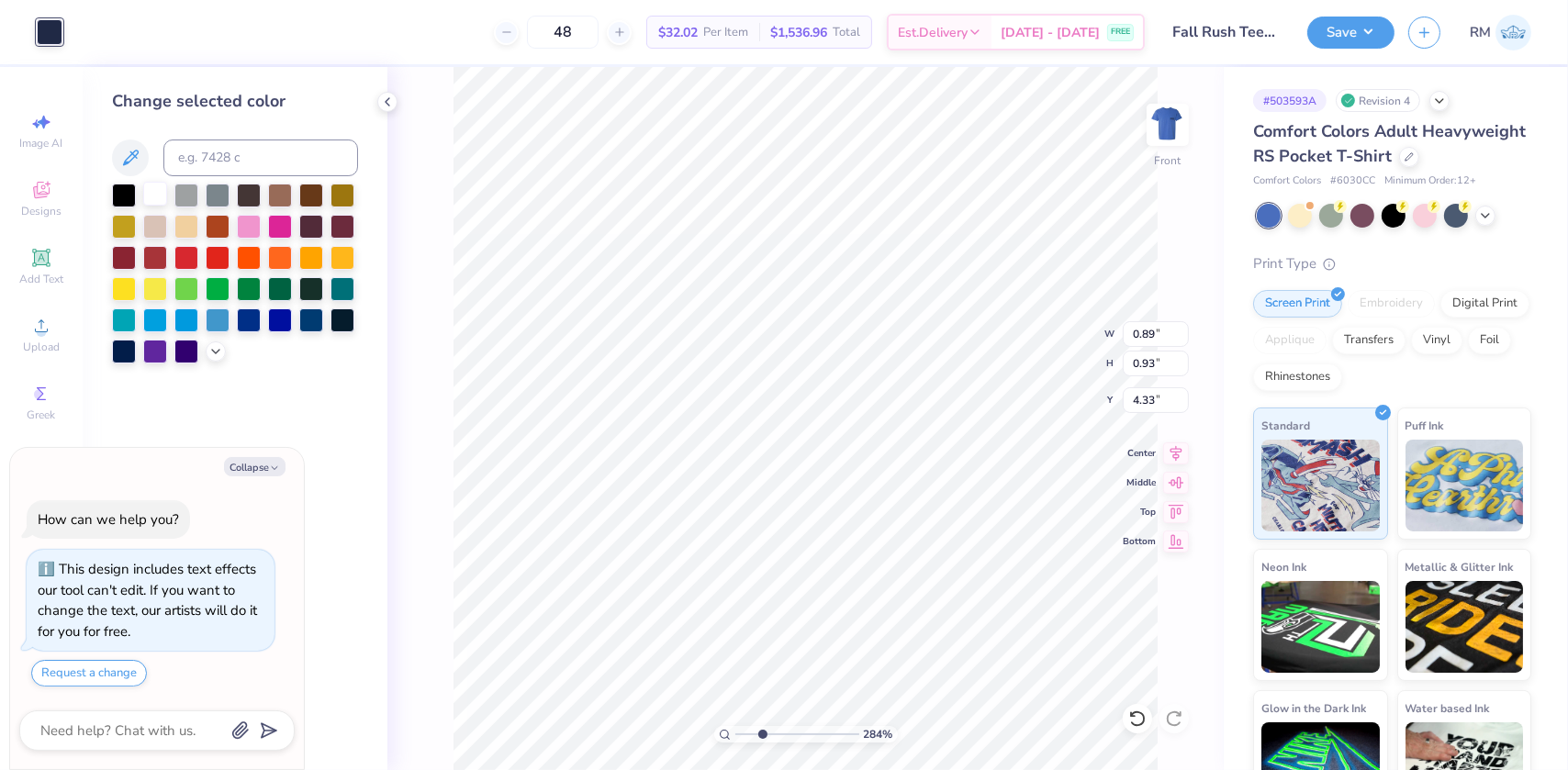
click at [156, 197] on div at bounding box center [155, 194] width 24 height 24
type textarea "x"
drag, startPoint x: 760, startPoint y: 730, endPoint x: 735, endPoint y: 731, distance: 25.0
type input "1"
click at [735, 731] on input "range" at bounding box center [797, 734] width 124 height 17
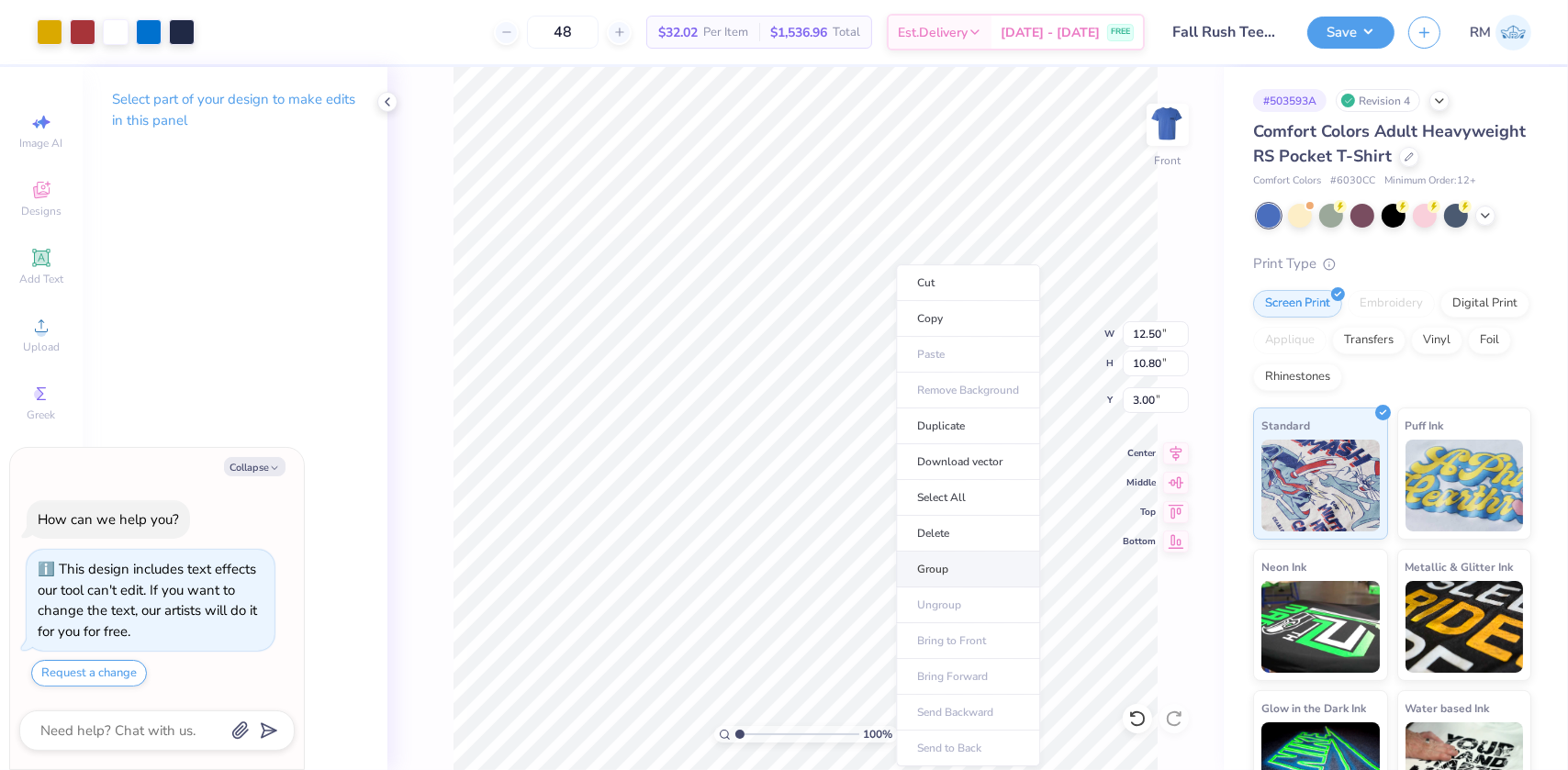
click at [935, 554] on li "Group" at bounding box center [968, 569] width 145 height 36
click at [1145, 114] on img at bounding box center [1168, 125] width 73 height 73
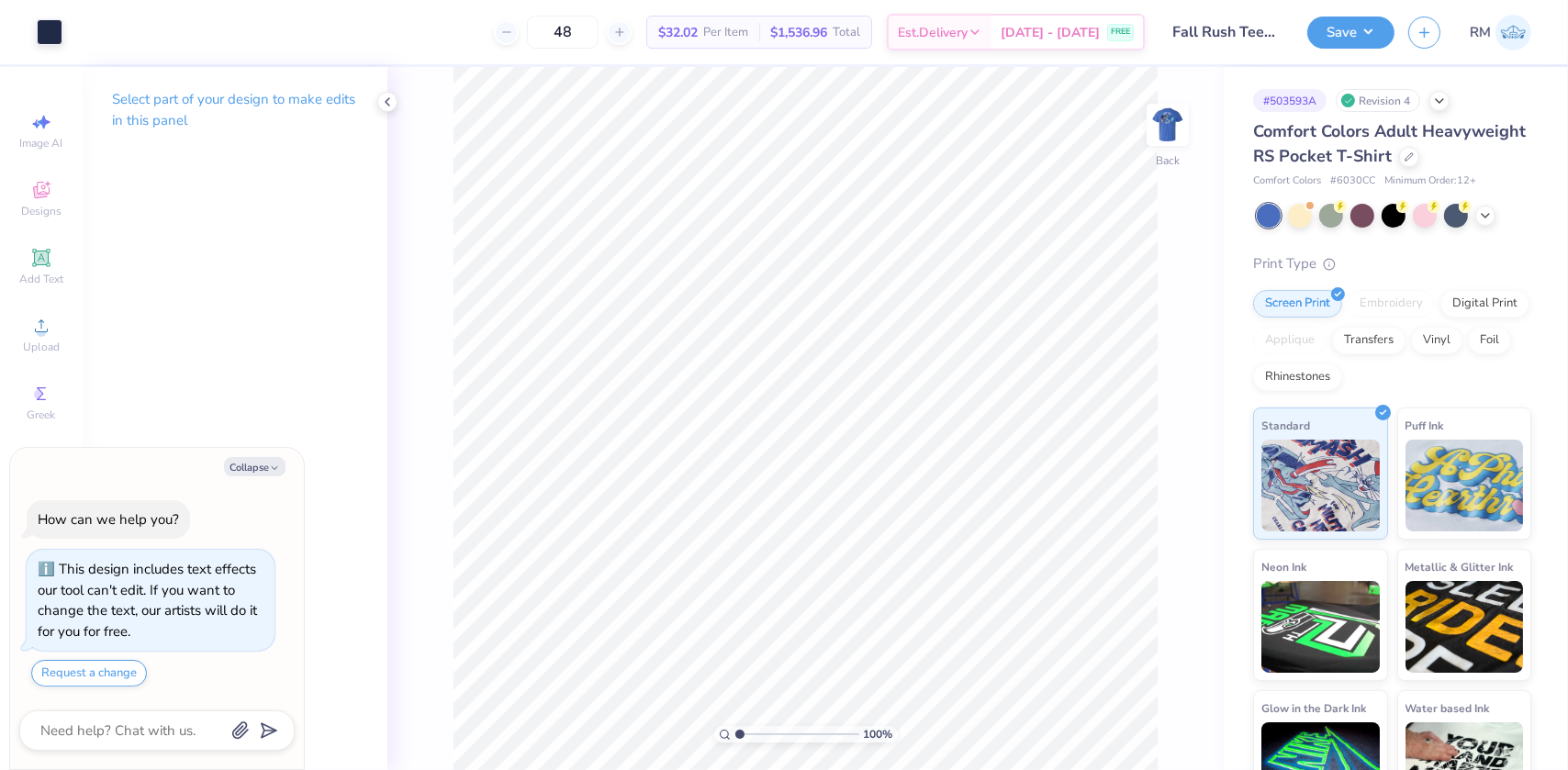
click at [1183, 432] on div "100 % Back" at bounding box center [805, 419] width 836 height 703
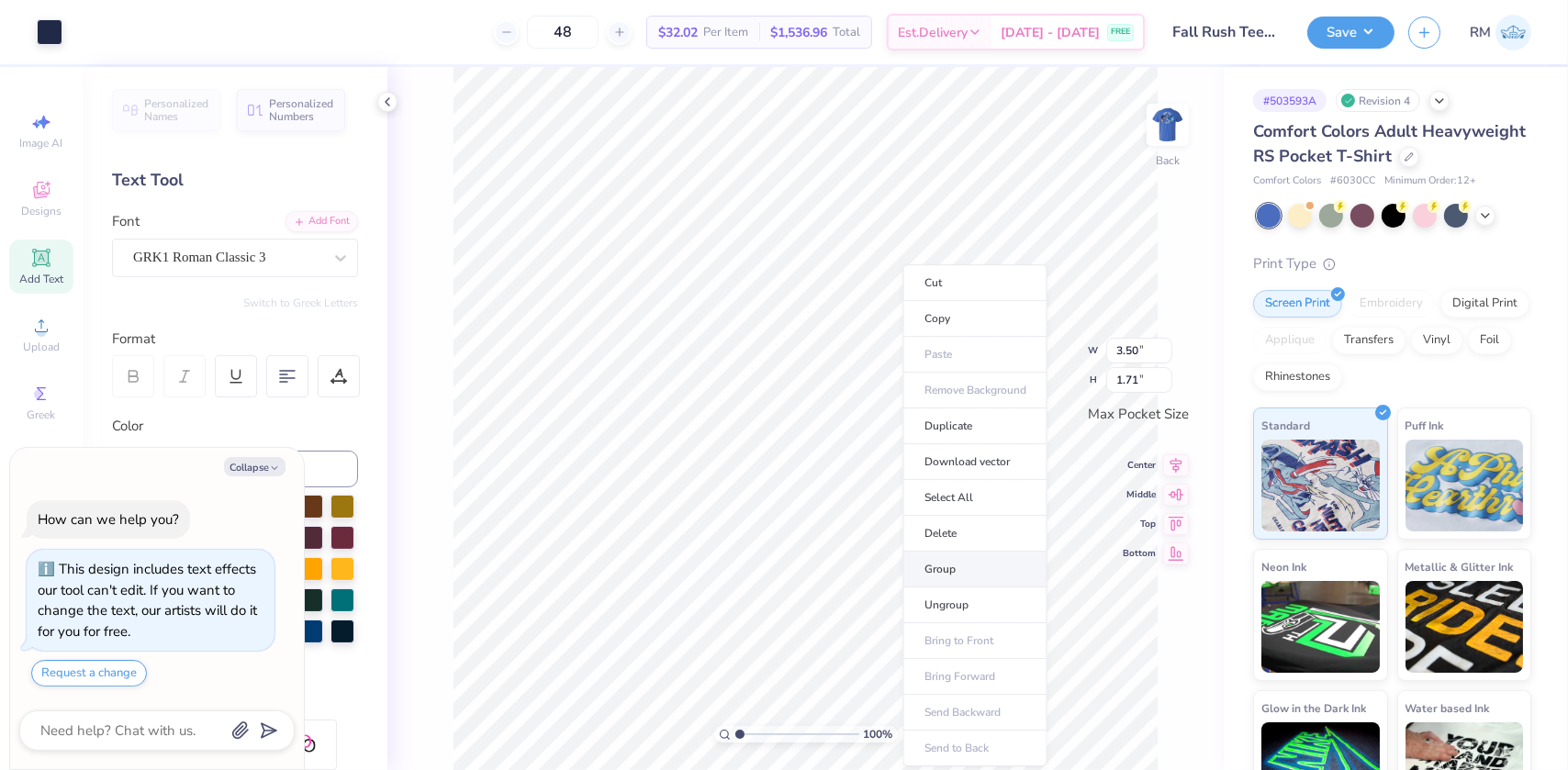
click at [943, 564] on li "Group" at bounding box center [976, 569] width 145 height 36
click at [1171, 475] on icon at bounding box center [1176, 477] width 26 height 22
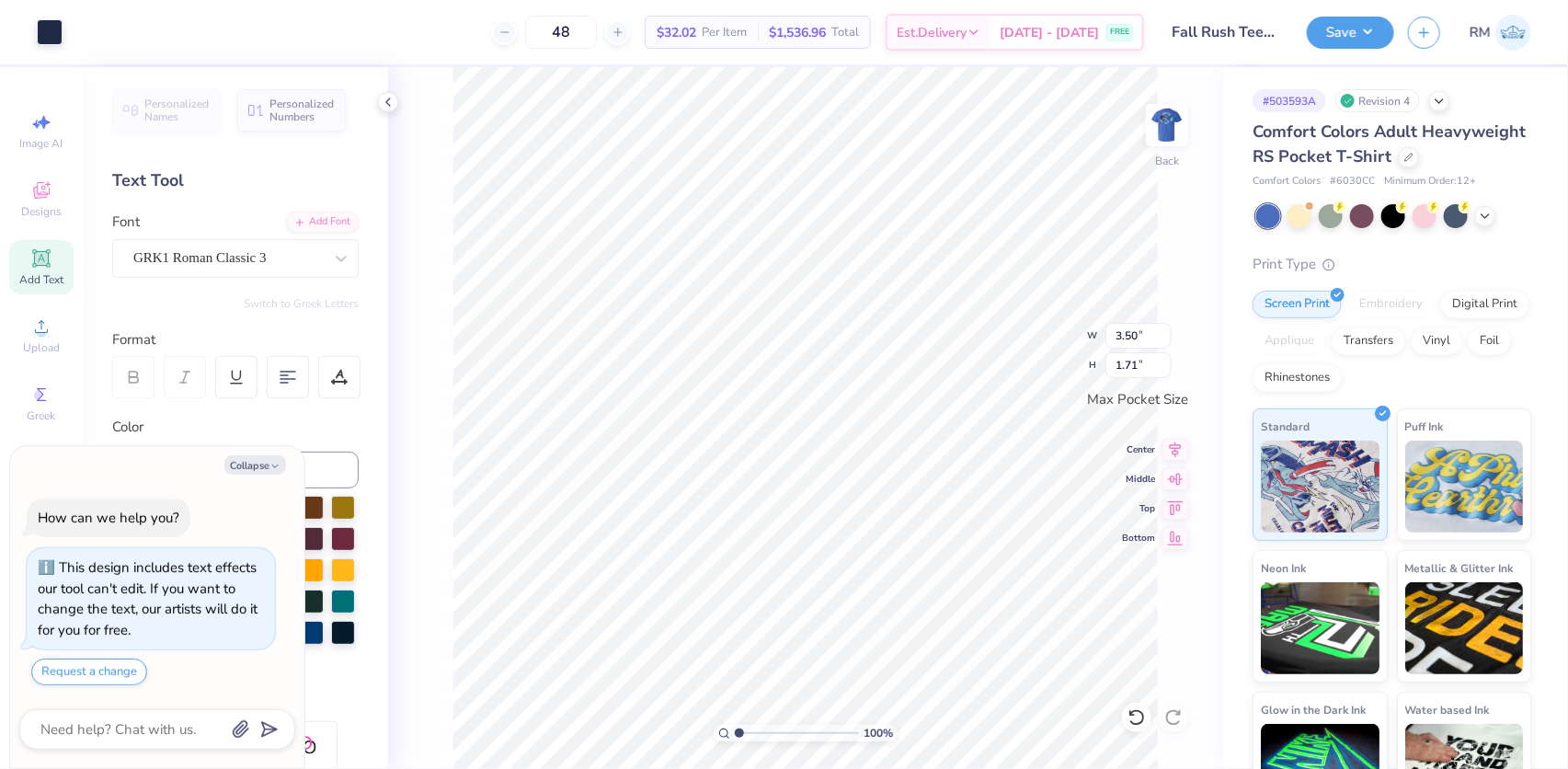
type textarea "x"
